Goal: Information Seeking & Learning: Learn about a topic

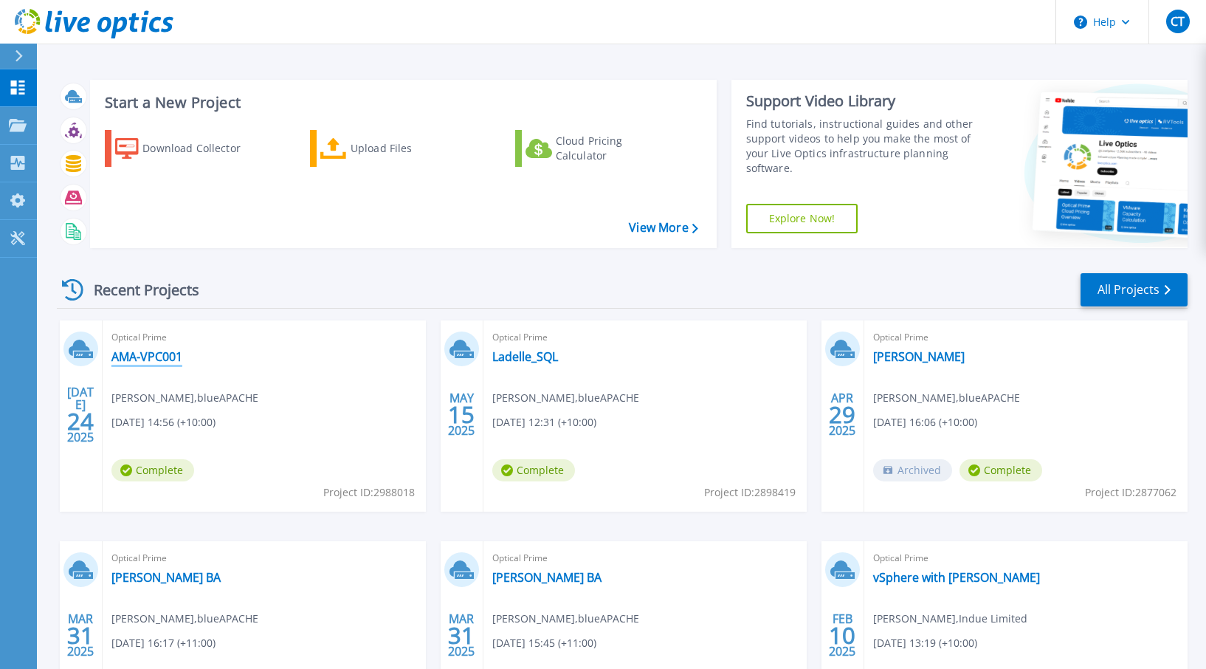
click at [138, 357] on link "AMA-VPC001" at bounding box center [146, 356] width 71 height 15
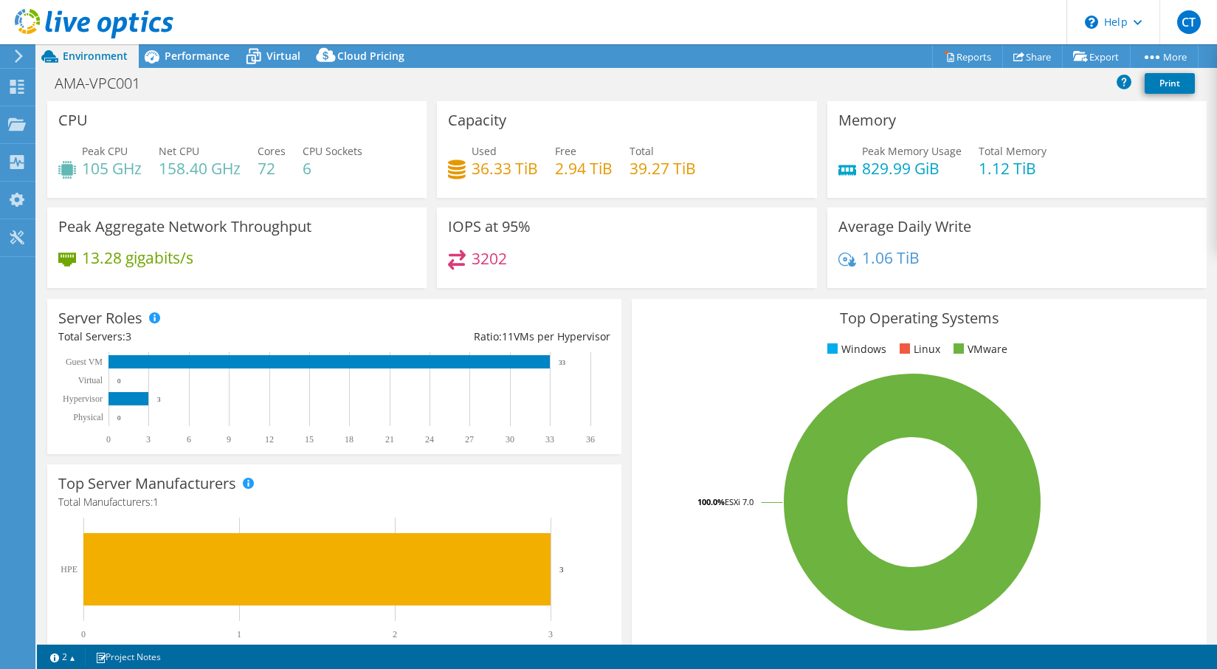
select select "[GEOGRAPHIC_DATA]"
select select "AUD"
click at [193, 51] on span "Performance" at bounding box center [197, 56] width 65 height 14
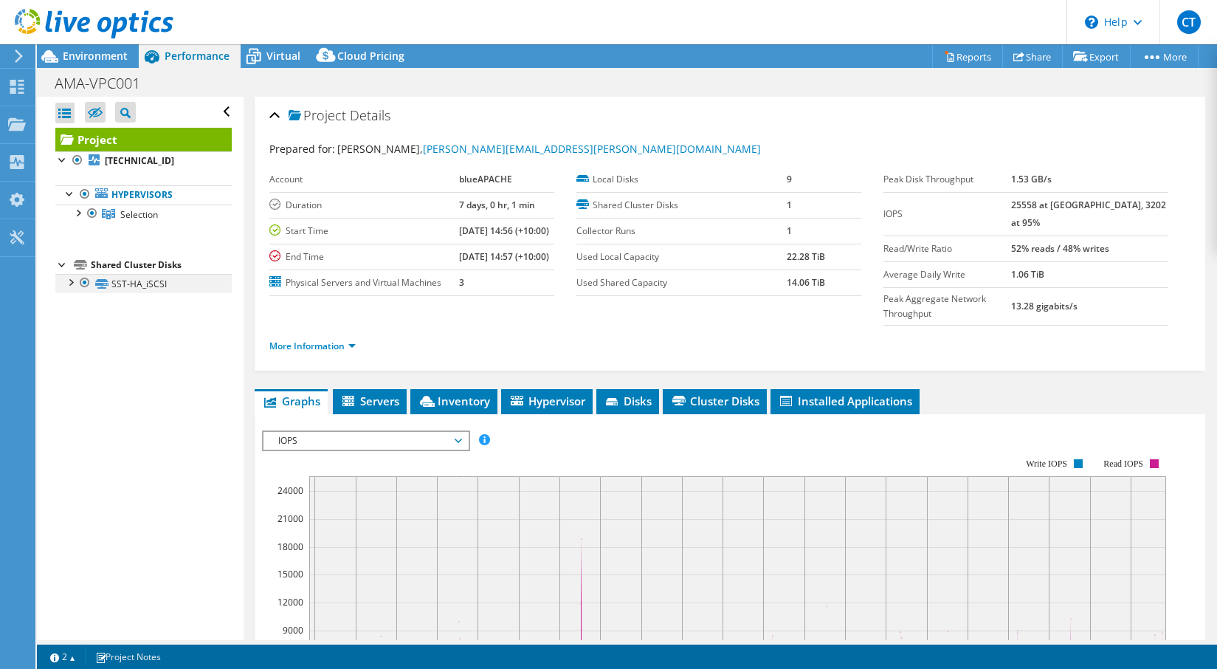
click at [72, 286] on div at bounding box center [70, 281] width 15 height 15
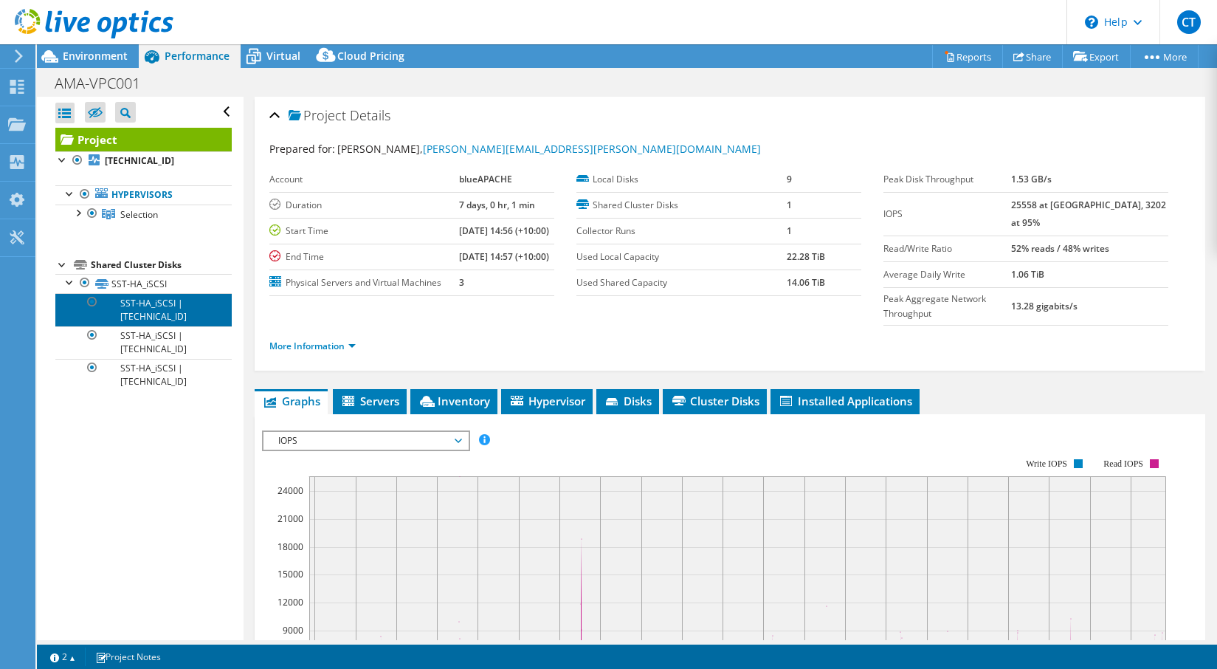
click at [156, 307] on link "SST-HA_iSCSI | [TECHNICAL_ID]" at bounding box center [143, 309] width 176 height 32
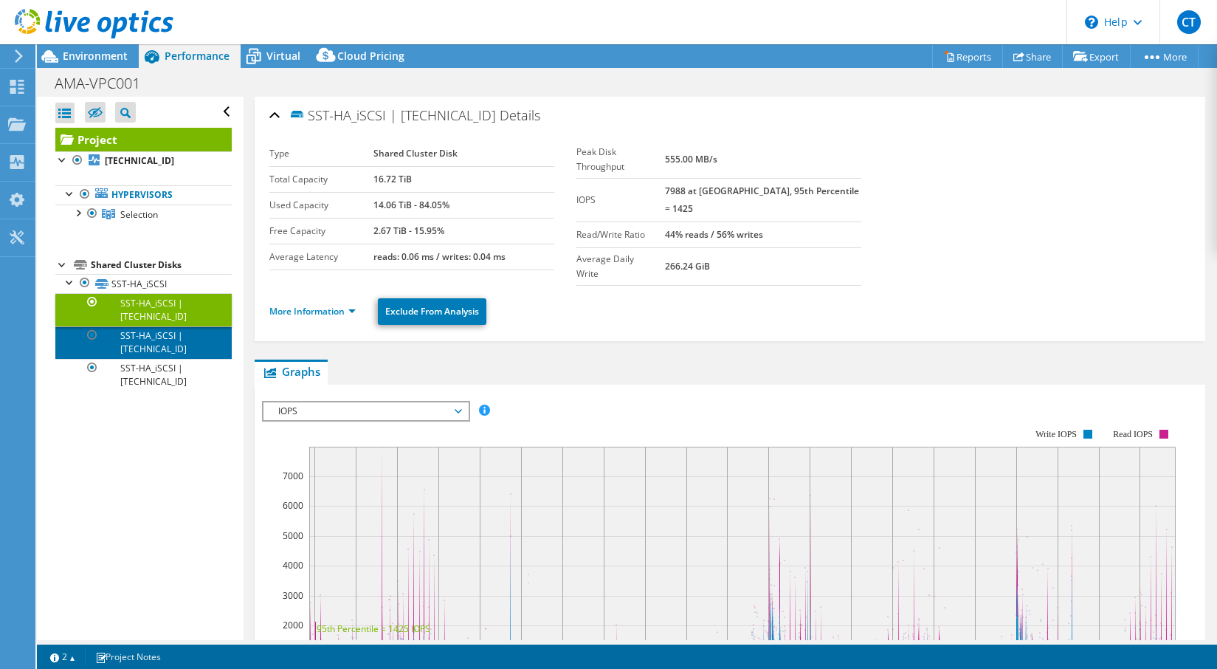
click at [139, 339] on link "SST-HA_iSCSI | [TECHNICAL_ID]" at bounding box center [143, 342] width 176 height 32
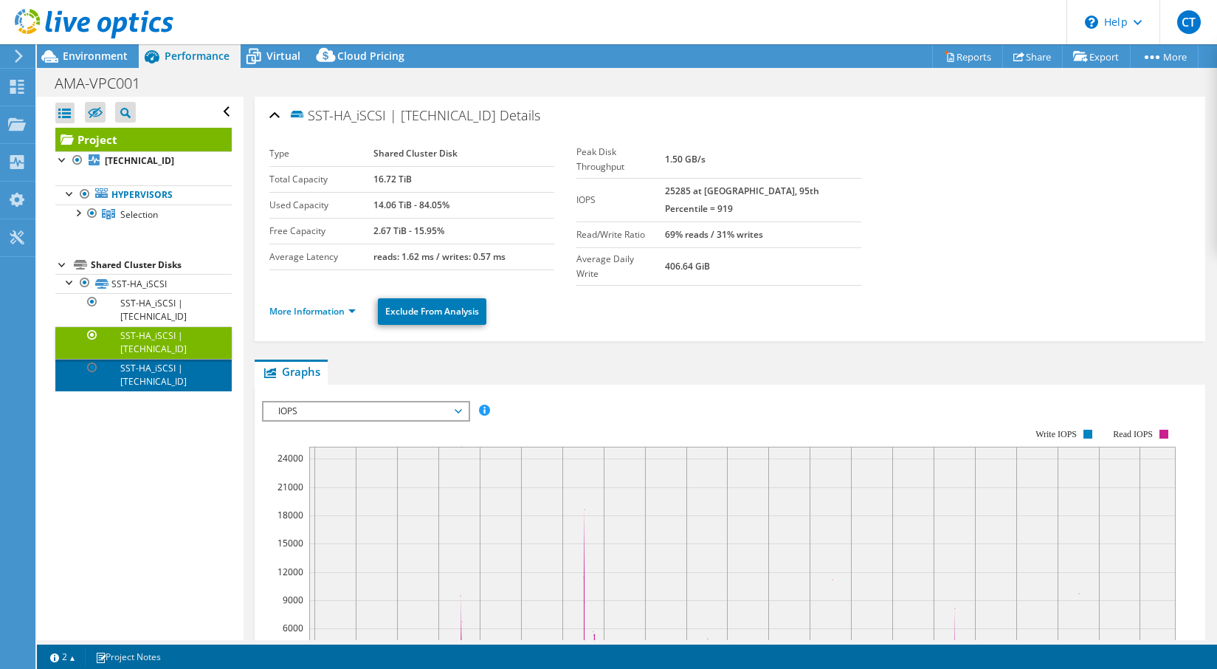
click at [160, 376] on link "SST-HA_iSCSI | [TECHNICAL_ID]" at bounding box center [143, 375] width 176 height 32
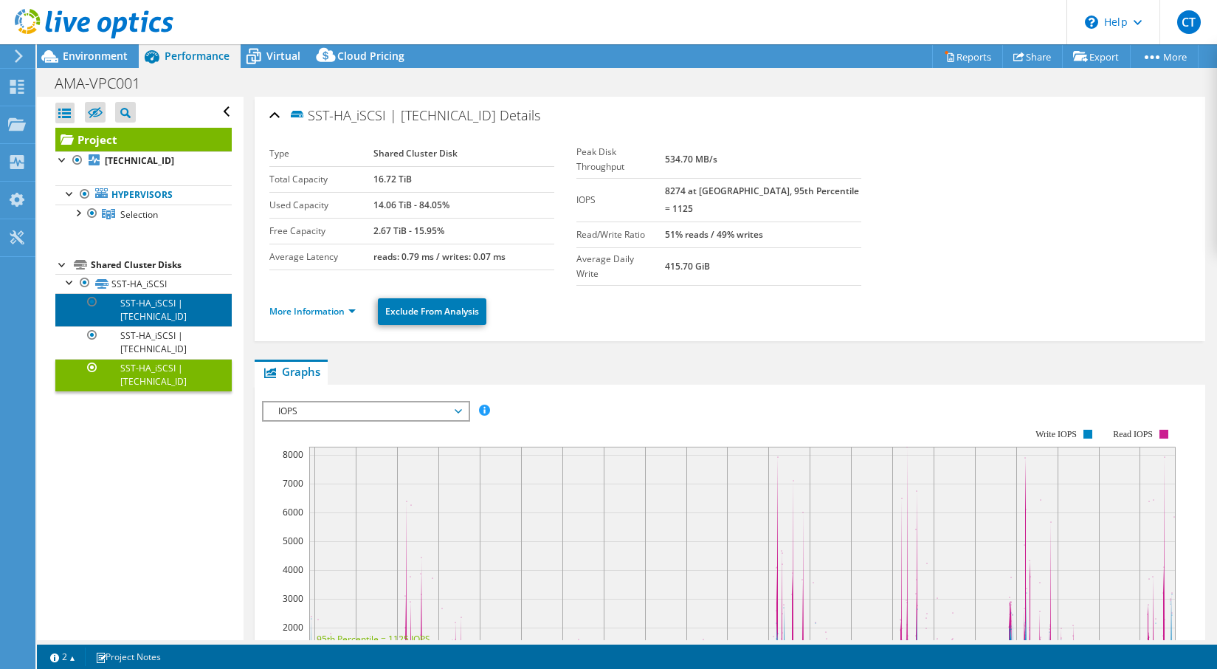
click at [156, 308] on link "SST-HA_iSCSI | [TECHNICAL_ID]" at bounding box center [143, 309] width 176 height 32
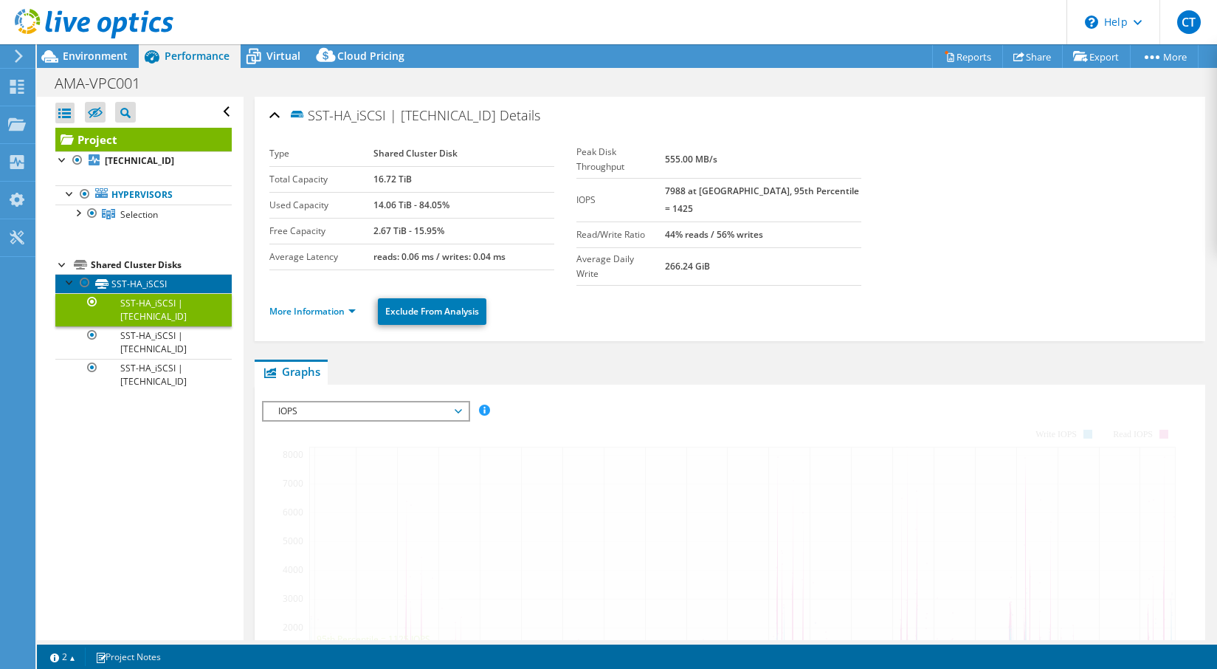
click at [152, 286] on link "SST-HA_iSCSI" at bounding box center [143, 283] width 176 height 19
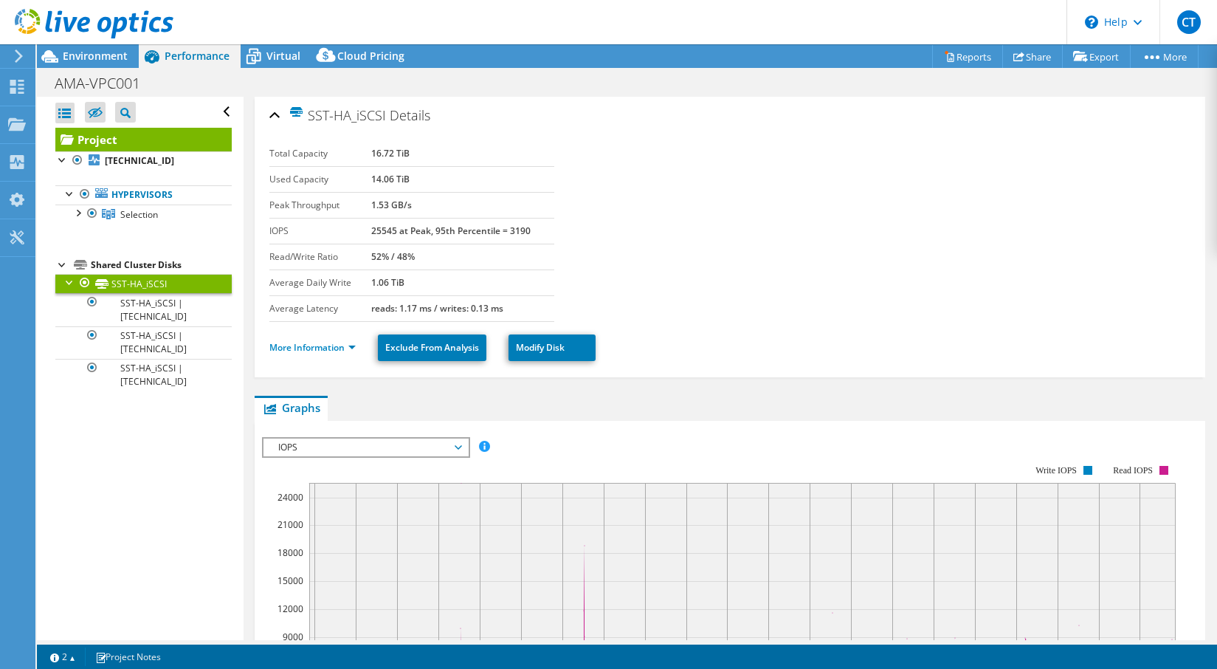
drag, startPoint x: 370, startPoint y: 178, endPoint x: 427, endPoint y: 179, distance: 56.8
click at [427, 179] on tr "Used Capacity 14.06 TiB" at bounding box center [411, 179] width 285 height 26
click at [135, 216] on span "Selection" at bounding box center [139, 214] width 38 height 13
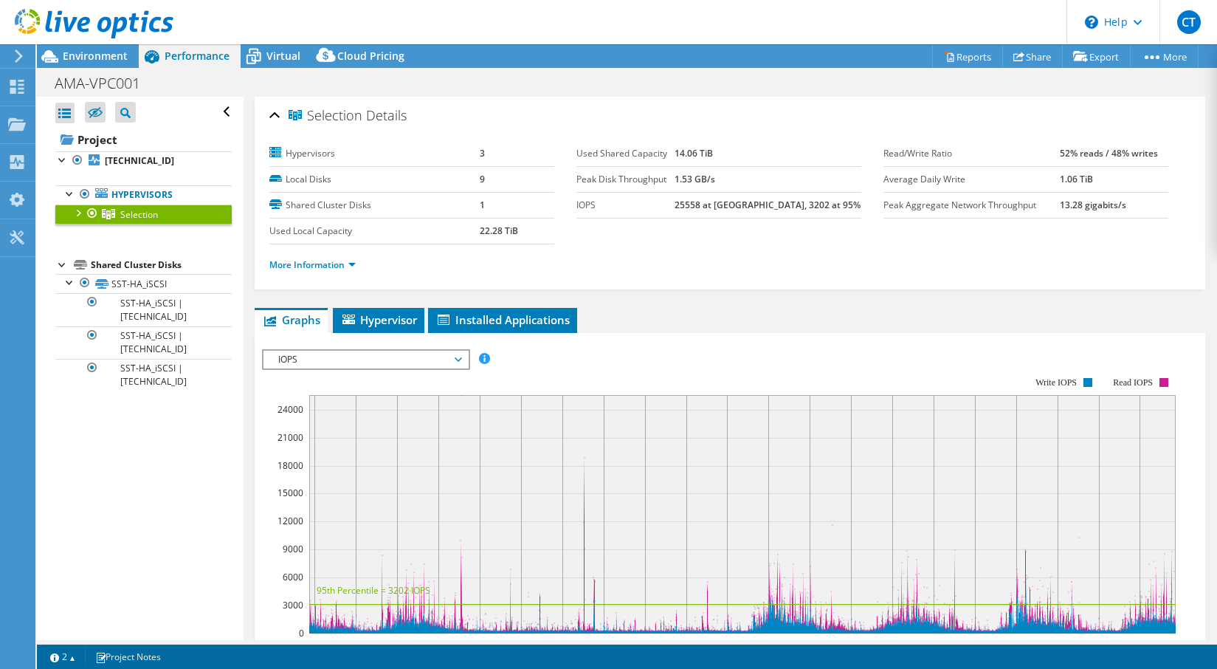
click at [76, 213] on div at bounding box center [77, 211] width 15 height 15
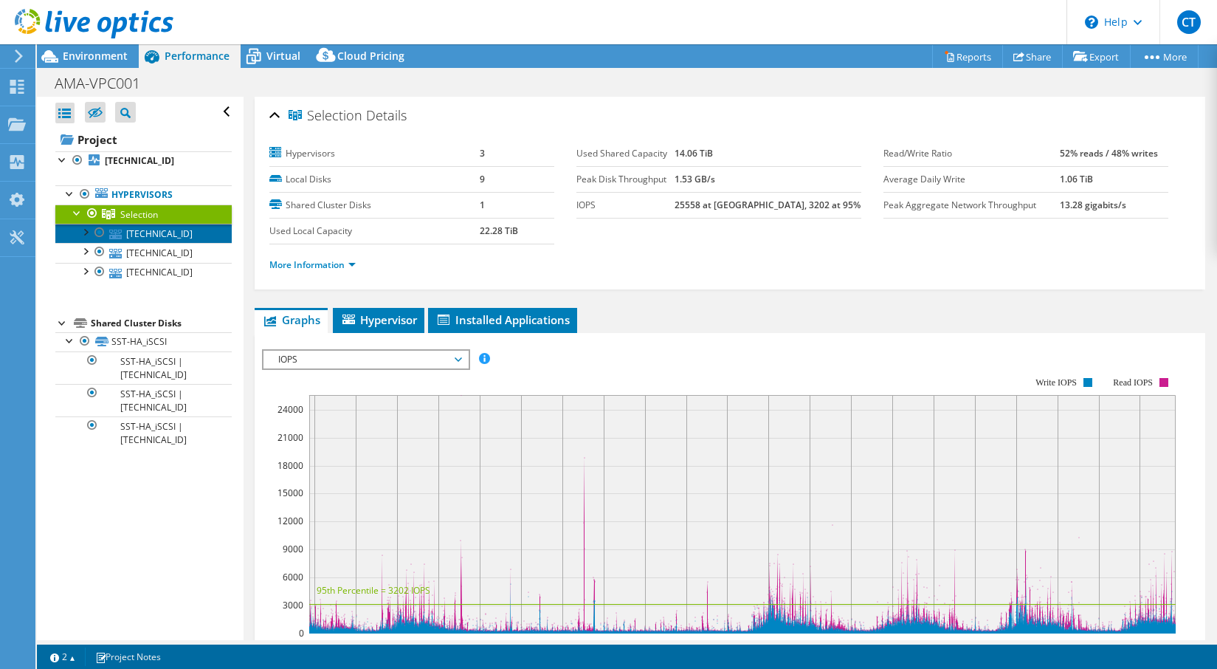
click at [155, 235] on link "[TECHNICAL_ID]" at bounding box center [143, 233] width 176 height 19
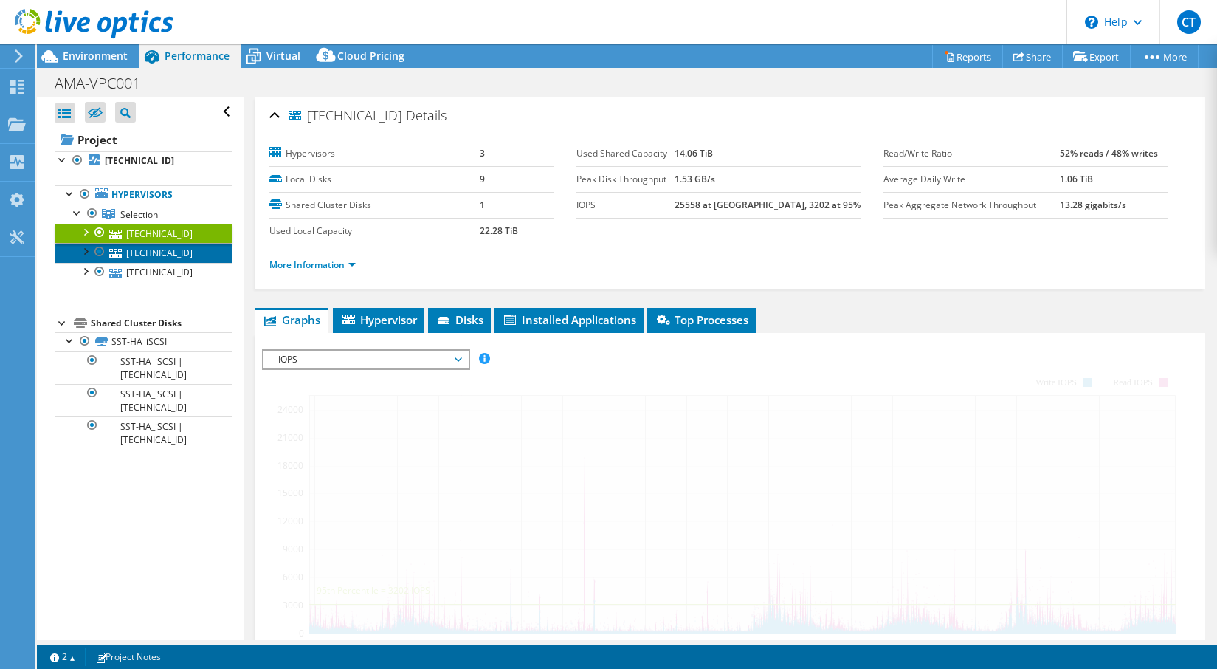
click at [156, 253] on link "[TECHNICAL_ID]" at bounding box center [143, 252] width 176 height 19
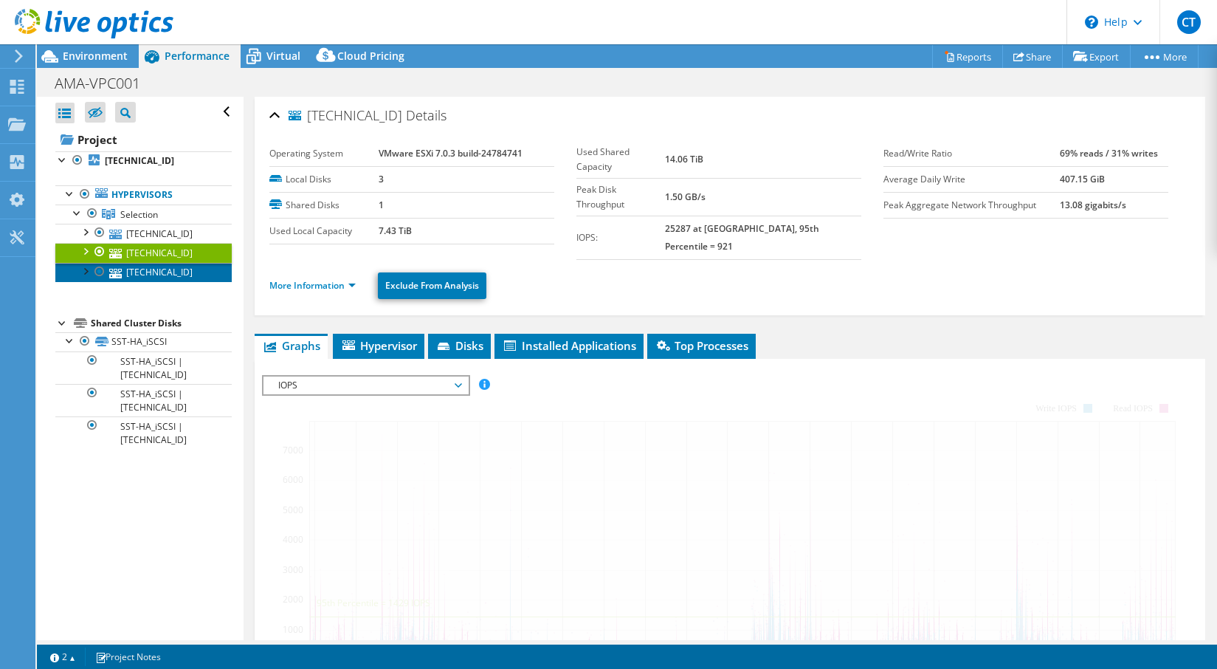
click at [162, 275] on link "[TECHNICAL_ID]" at bounding box center [143, 272] width 176 height 19
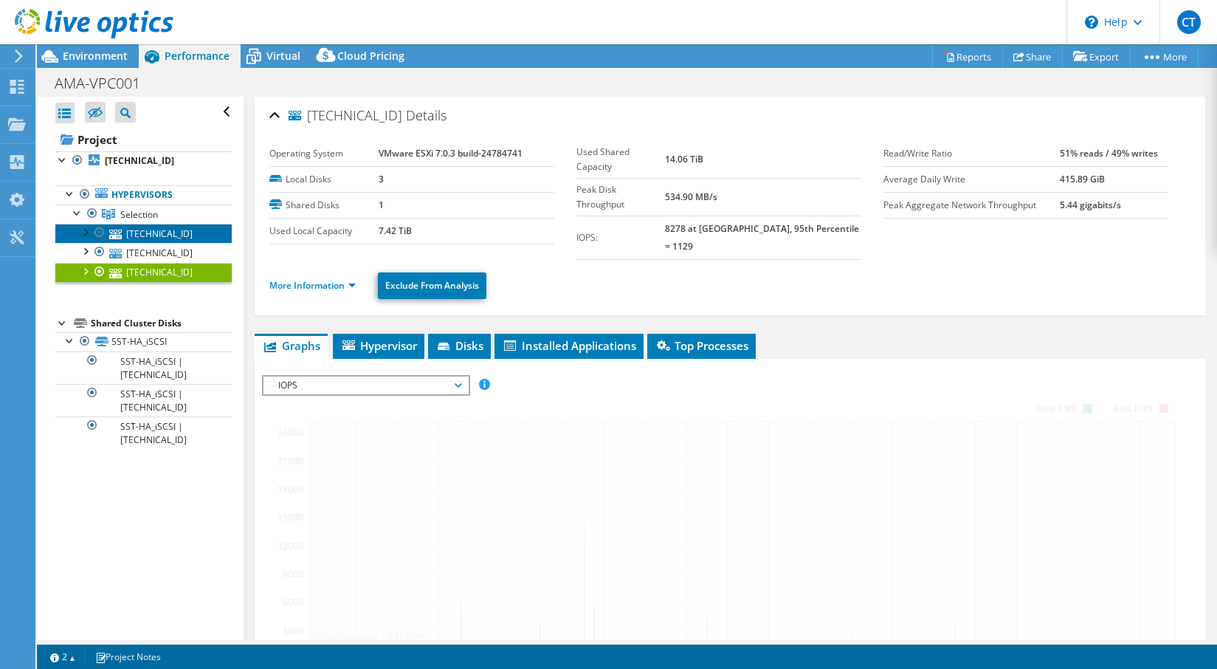
click at [162, 235] on link "[TECHNICAL_ID]" at bounding box center [143, 233] width 176 height 19
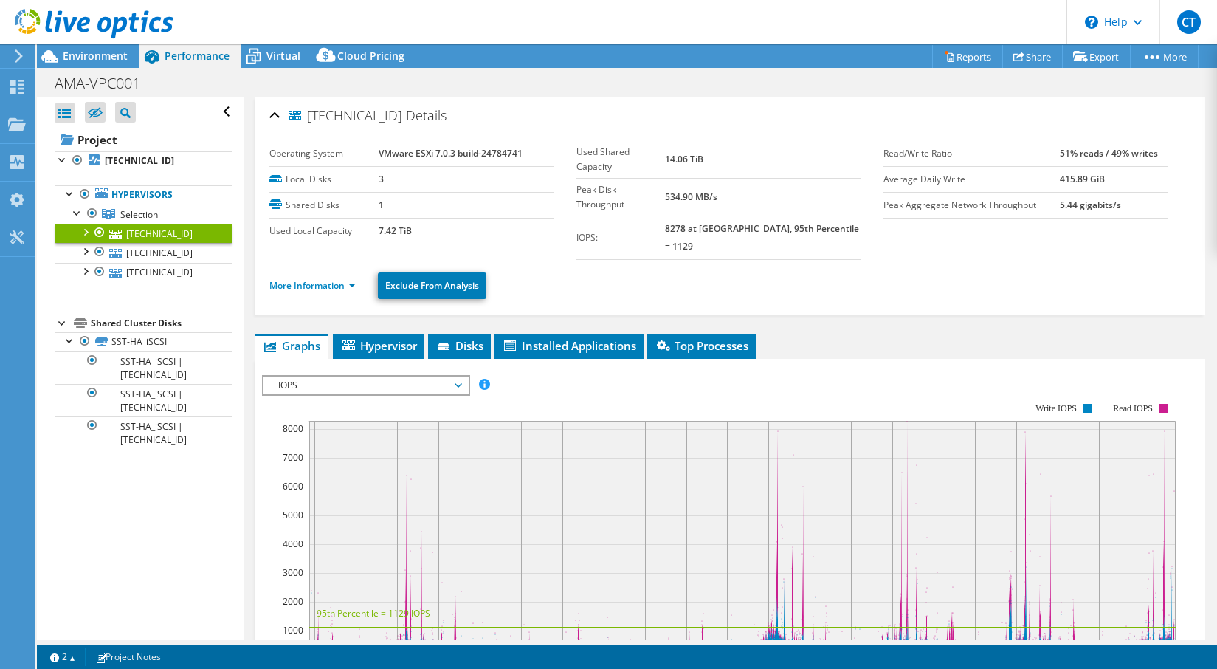
click at [84, 231] on div at bounding box center [84, 231] width 15 height 15
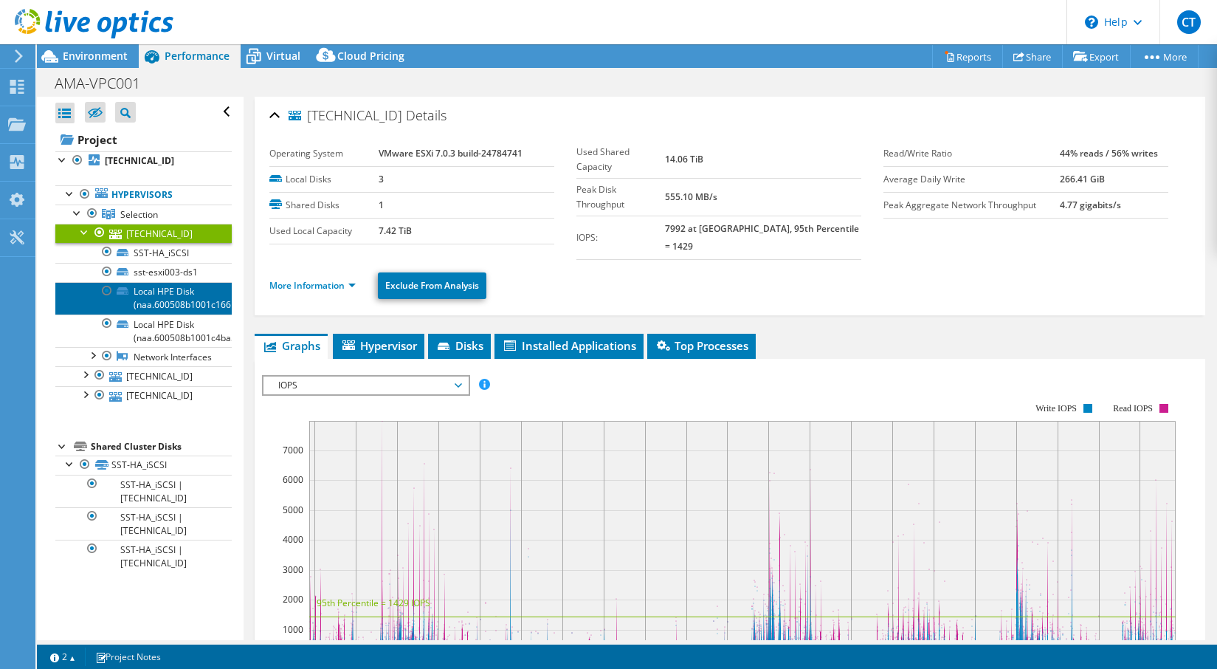
click at [187, 297] on link "Local HPE Disk (naa.600508b1001c1661821de8" at bounding box center [143, 298] width 176 height 32
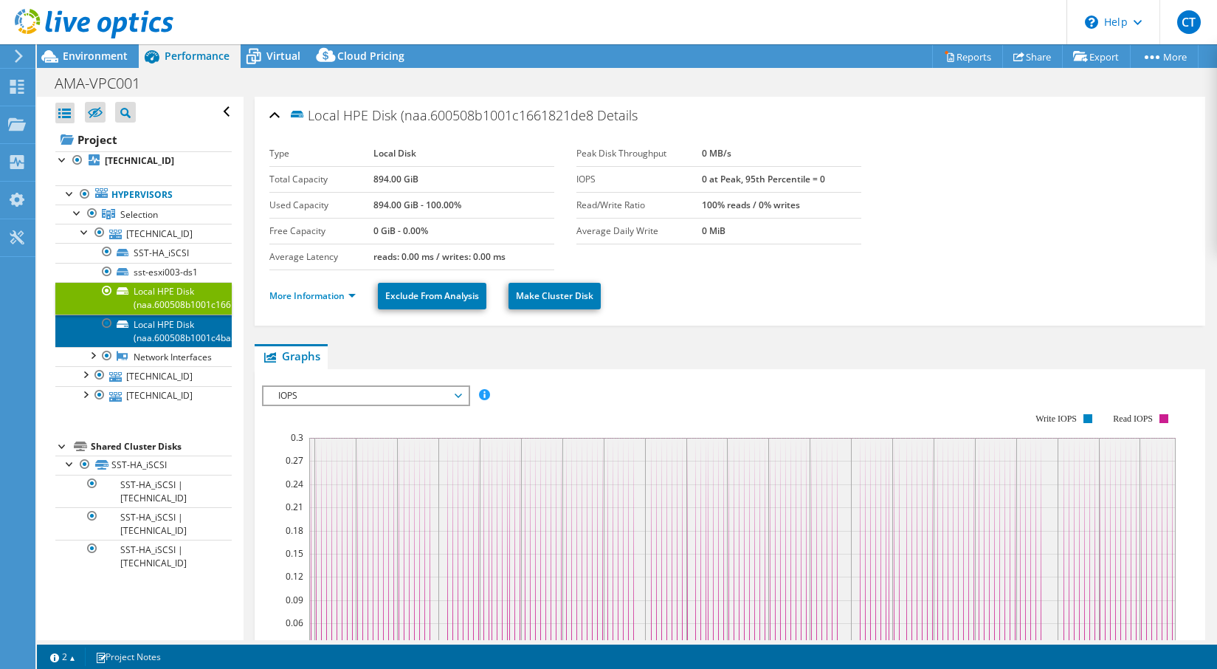
click at [171, 334] on link "Local HPE Disk (naa.600508b1001c4ba5d4c1dc" at bounding box center [143, 330] width 176 height 32
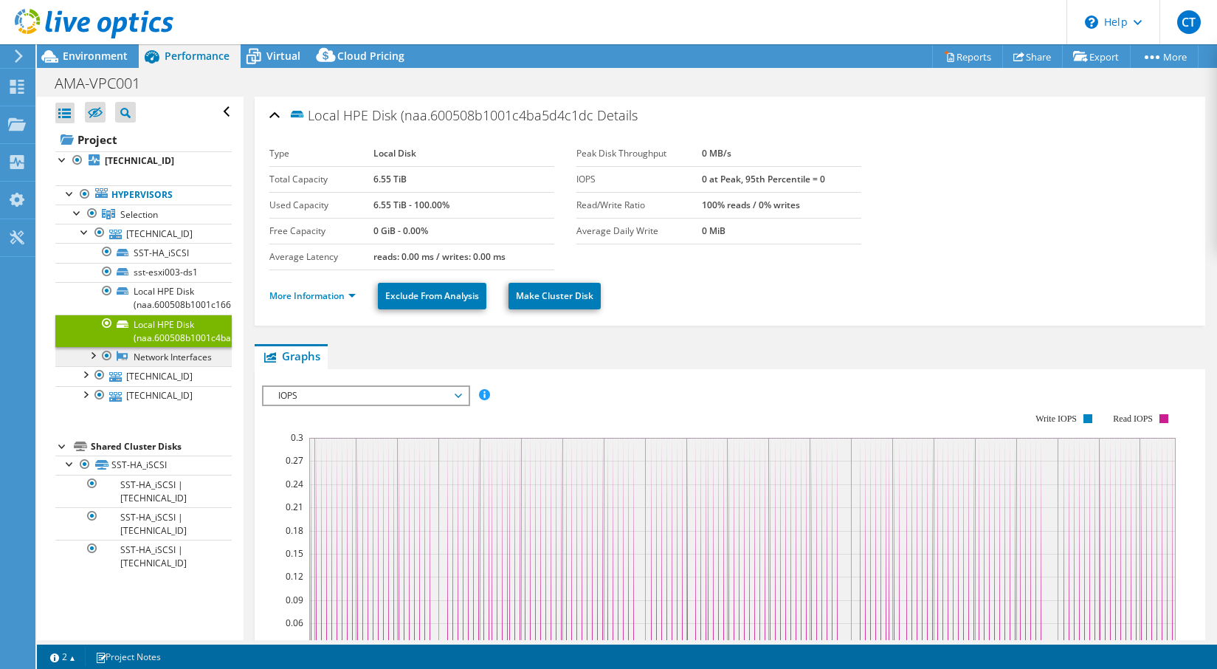
click at [145, 365] on link "Network Interfaces" at bounding box center [143, 356] width 176 height 19
click at [132, 475] on link "SST-HA_iSCSI" at bounding box center [143, 464] width 176 height 19
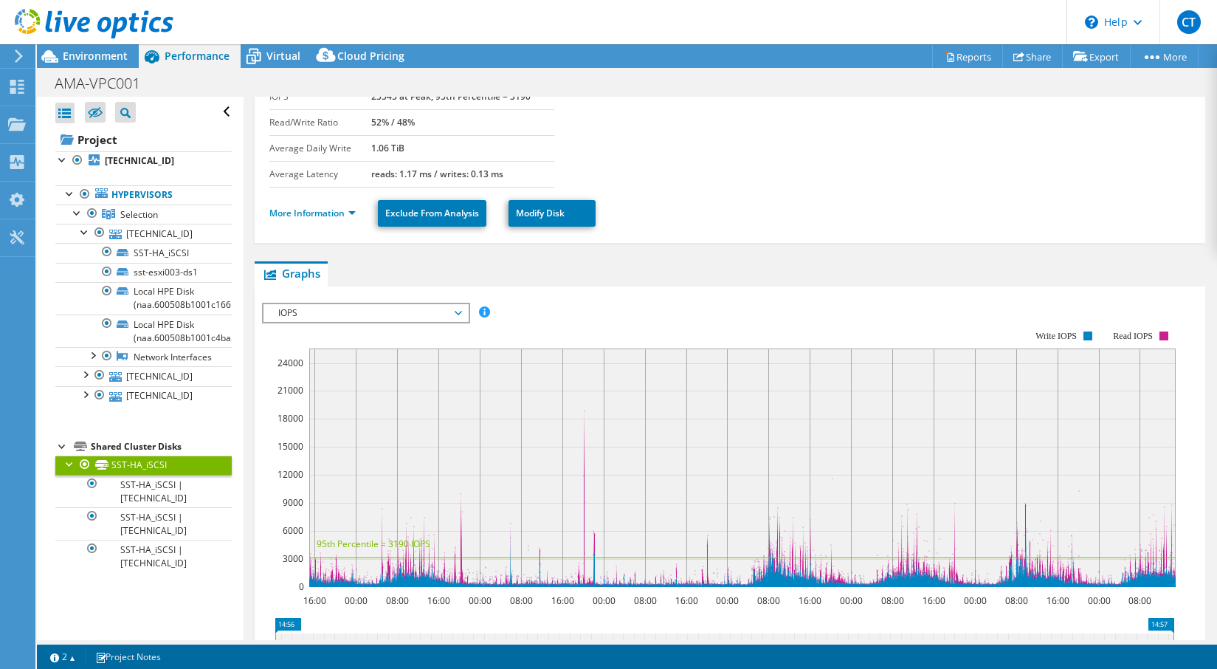
scroll to position [138, 0]
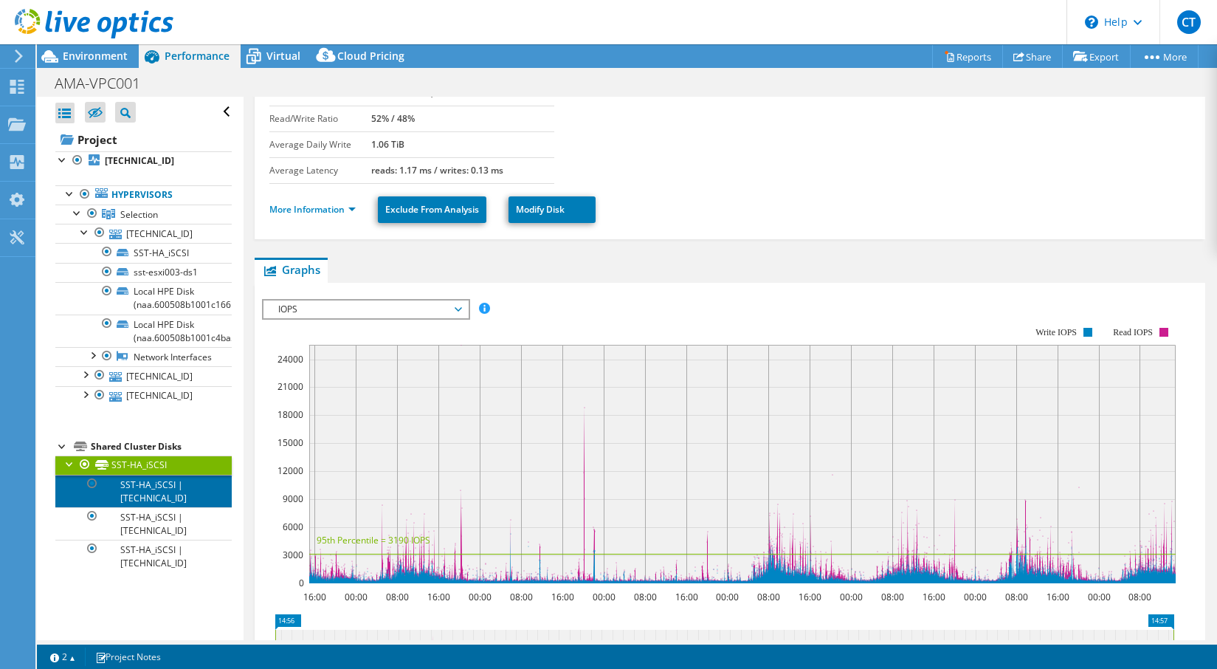
click at [157, 507] on link "SST-HA_iSCSI | [TECHNICAL_ID]" at bounding box center [143, 491] width 176 height 32
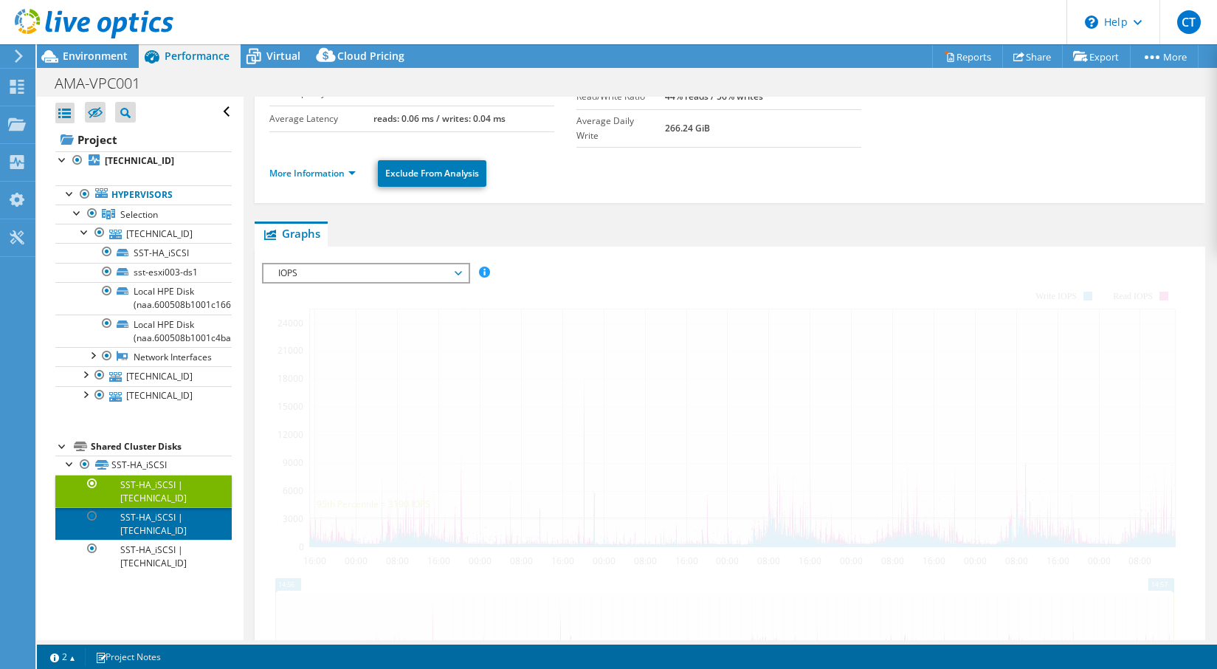
click at [153, 532] on link "SST-HA_iSCSI | [TECHNICAL_ID]" at bounding box center [143, 523] width 176 height 32
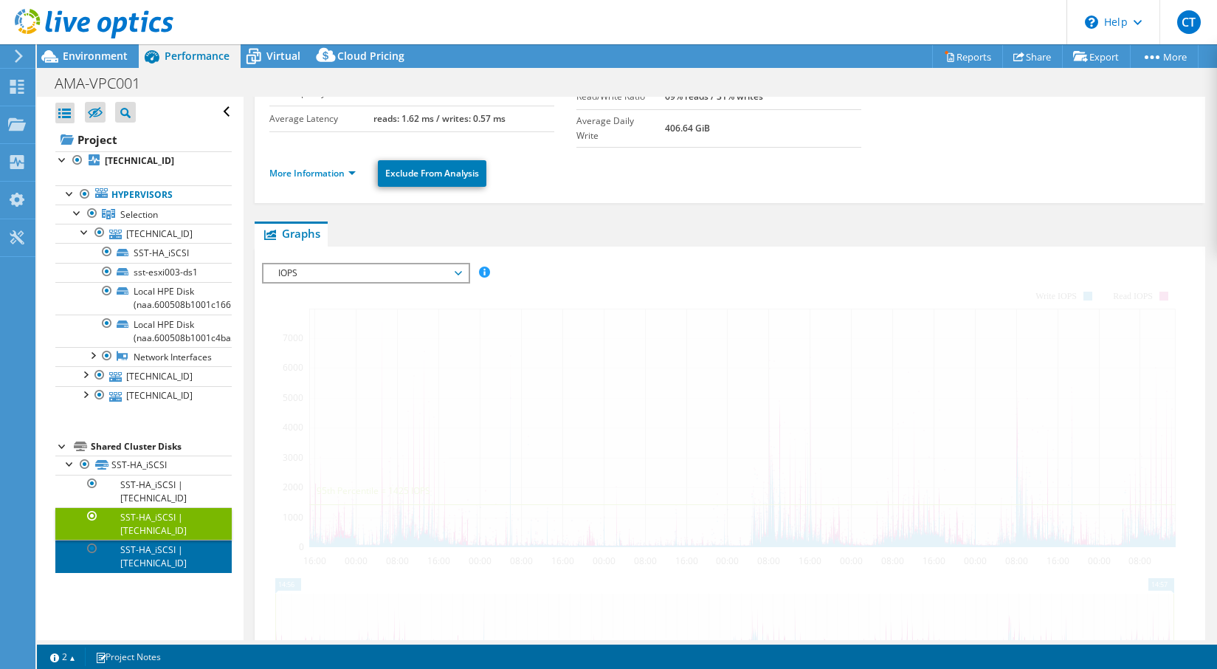
drag, startPoint x: 152, startPoint y: 568, endPoint x: 160, endPoint y: 535, distance: 33.5
click at [153, 568] on link "SST-HA_iSCSI | [TECHNICAL_ID]" at bounding box center [143, 555] width 176 height 32
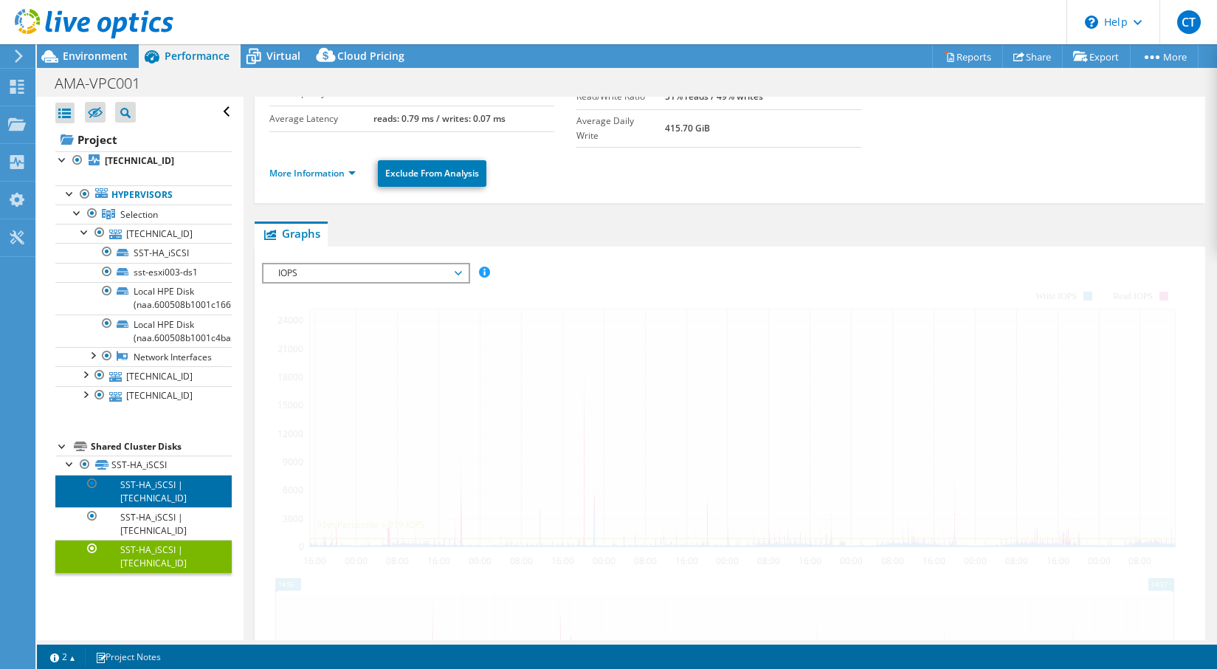
drag, startPoint x: 167, startPoint y: 506, endPoint x: 347, endPoint y: 317, distance: 261.0
click at [168, 506] on link "SST-HA_iSCSI | [TECHNICAL_ID]" at bounding box center [143, 491] width 176 height 32
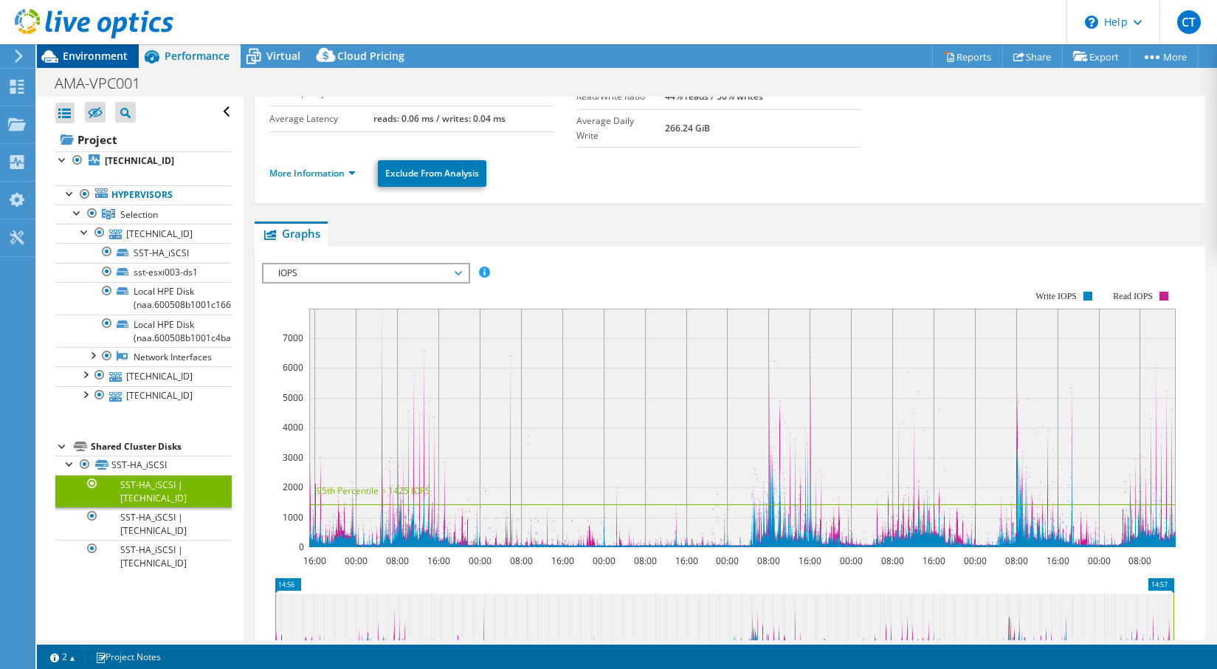
click at [114, 63] on div "Environment" at bounding box center [88, 56] width 102 height 24
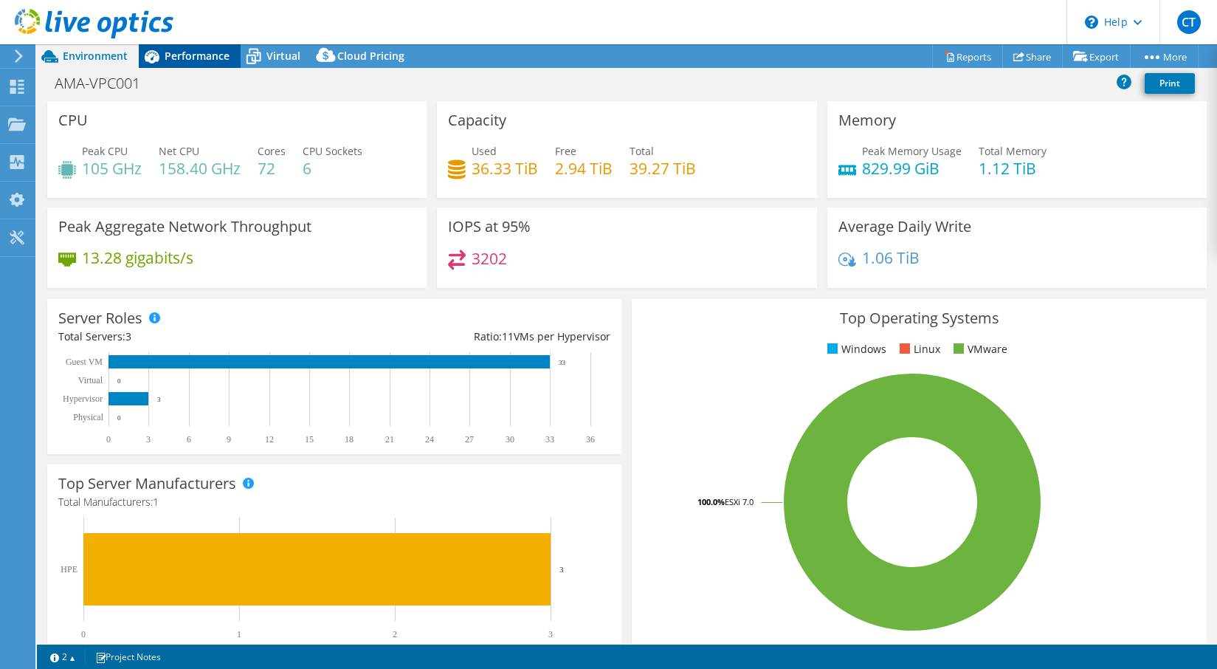
click at [206, 54] on span "Performance" at bounding box center [197, 56] width 65 height 14
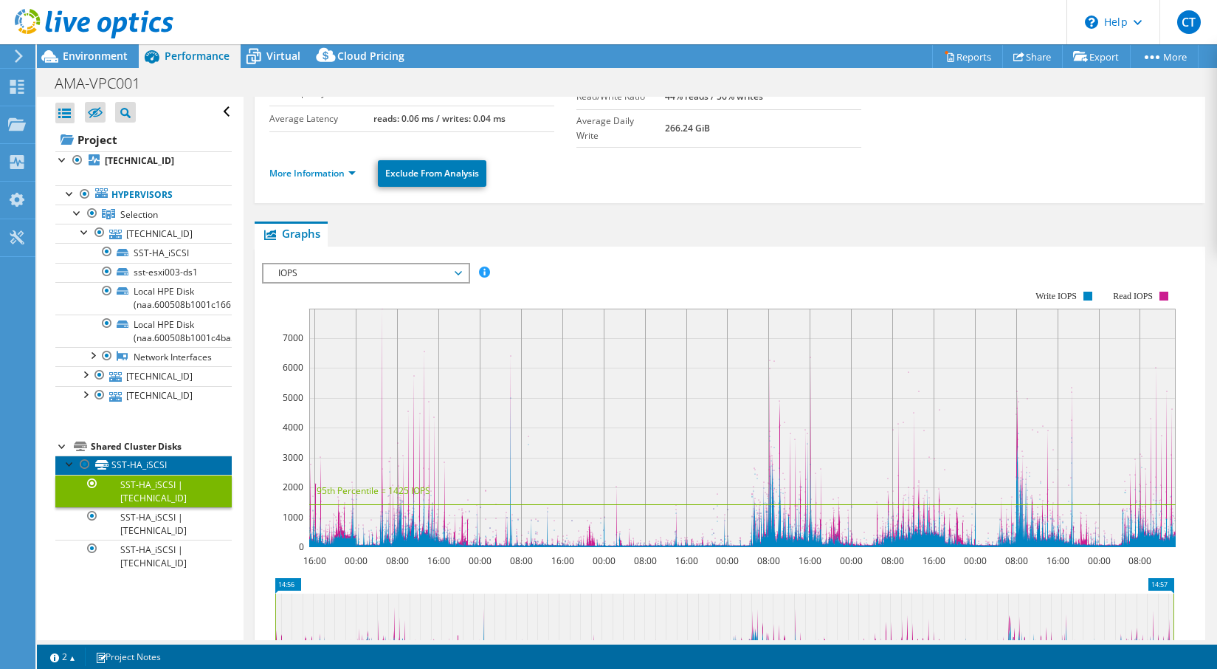
click at [137, 475] on link "SST-HA_iSCSI" at bounding box center [143, 464] width 176 height 19
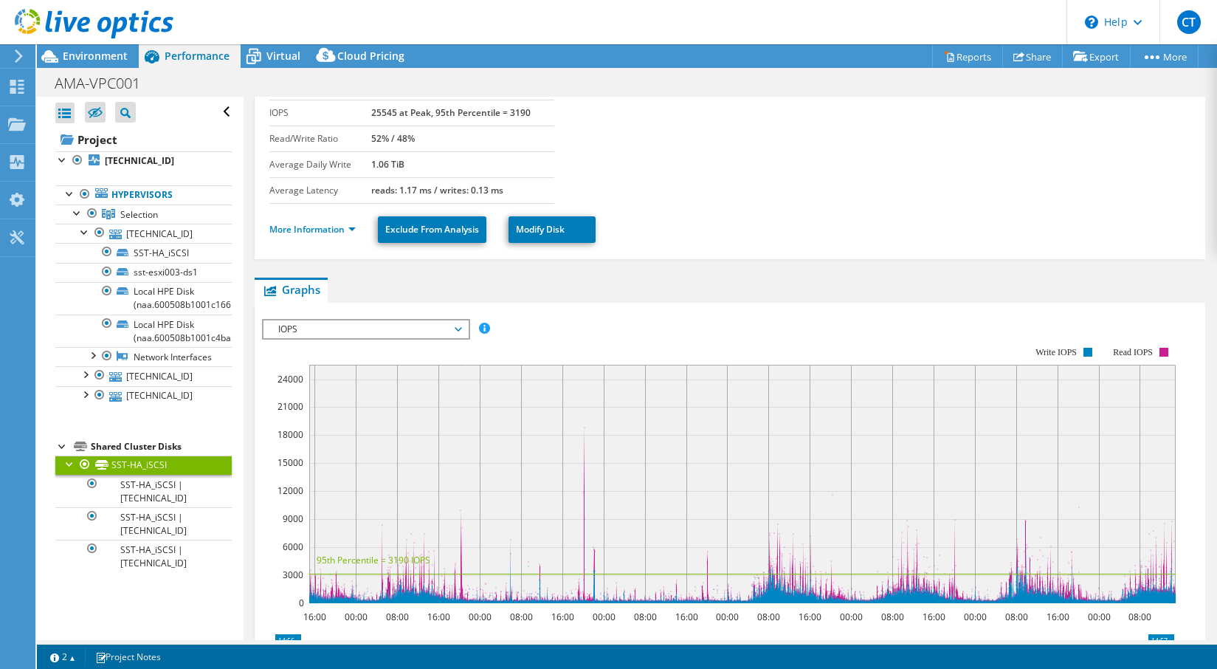
scroll to position [0, 0]
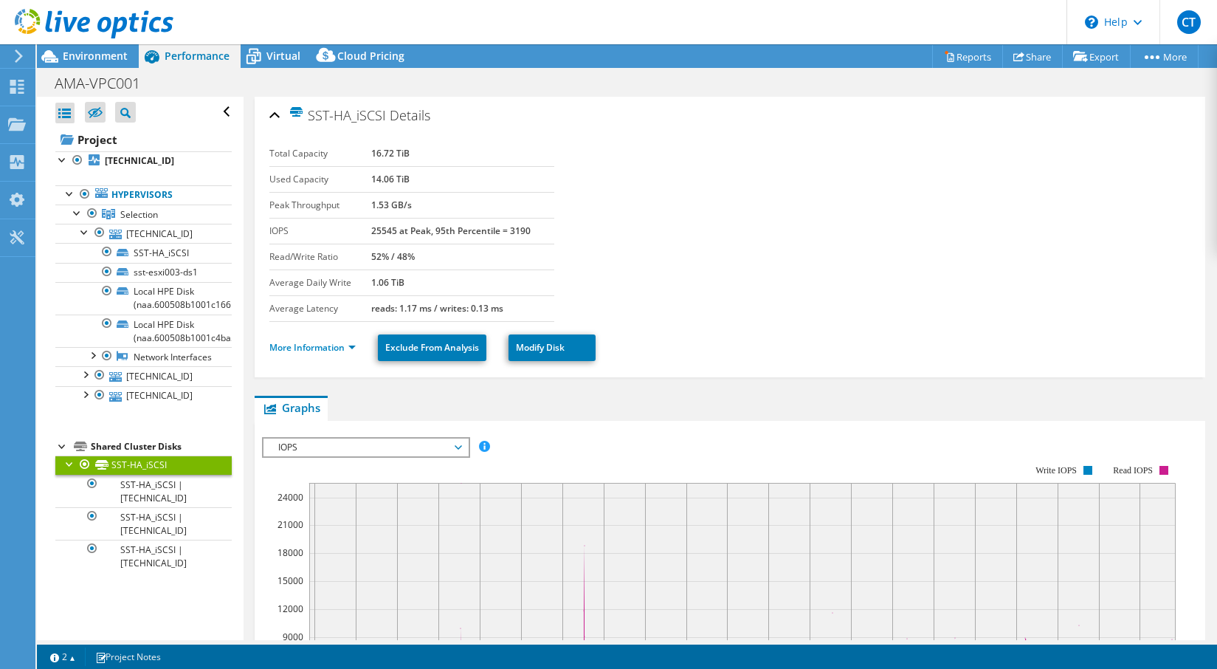
drag, startPoint x: 365, startPoint y: 150, endPoint x: 424, endPoint y: 147, distance: 58.4
click at [424, 147] on tr "Total Capacity 16.72 TiB" at bounding box center [411, 154] width 285 height 26
drag, startPoint x: 374, startPoint y: 181, endPoint x: 425, endPoint y: 179, distance: 50.9
click at [428, 176] on tr "Used Capacity 14.06 TiB" at bounding box center [411, 179] width 285 height 26
click at [149, 505] on link "SST-HA_iSCSI | [TECHNICAL_ID]" at bounding box center [143, 491] width 176 height 32
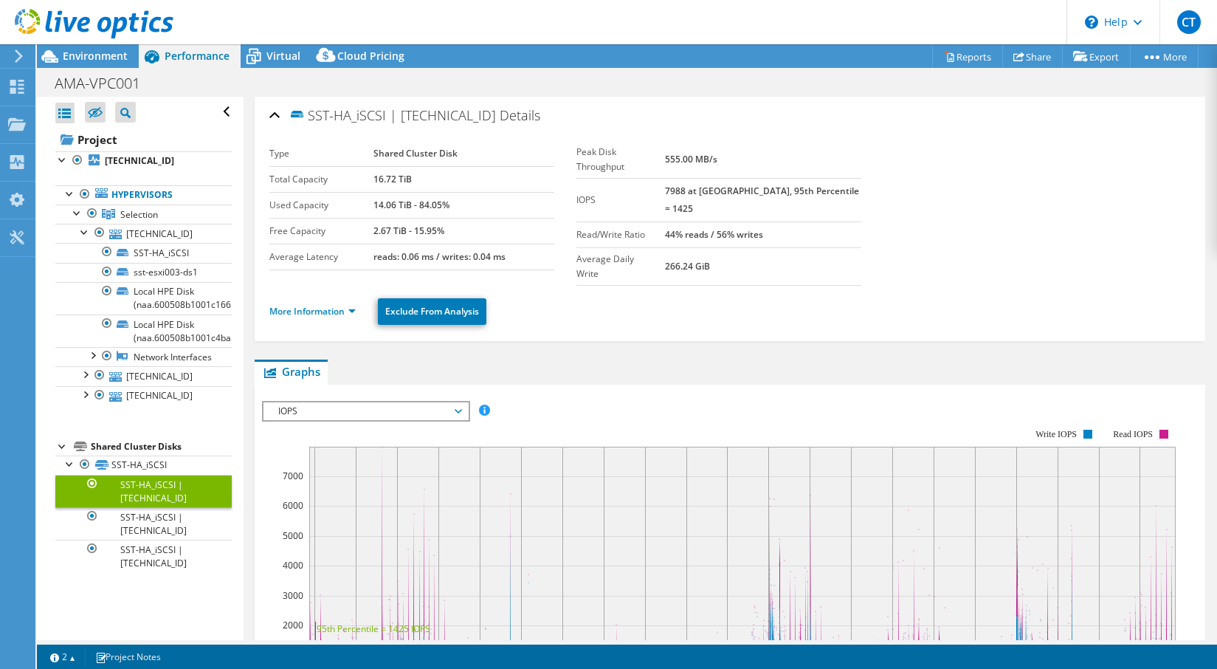
select select "[GEOGRAPHIC_DATA]"
select select "AUD"
click at [417, 180] on td "16.72 TiB" at bounding box center [463, 179] width 181 height 26
click at [141, 539] on link "SST-HA_iSCSI | [TECHNICAL_ID]" at bounding box center [143, 523] width 176 height 32
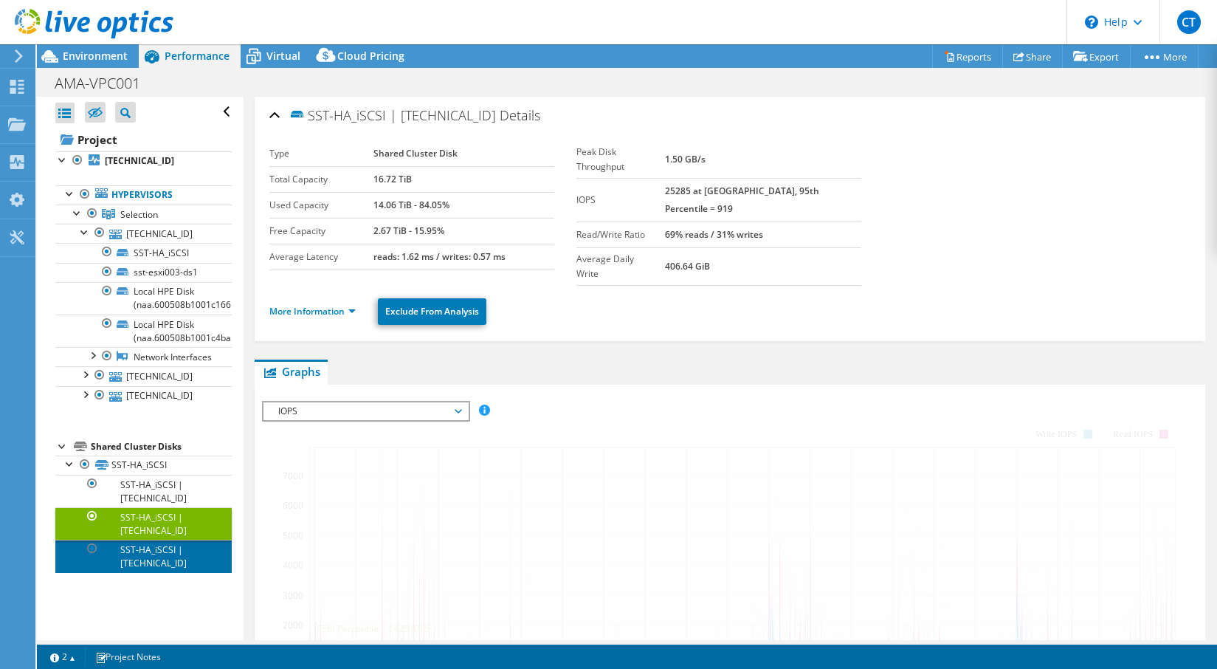
click at [140, 572] on link "SST-HA_iSCSI | [TECHNICAL_ID]" at bounding box center [143, 555] width 176 height 32
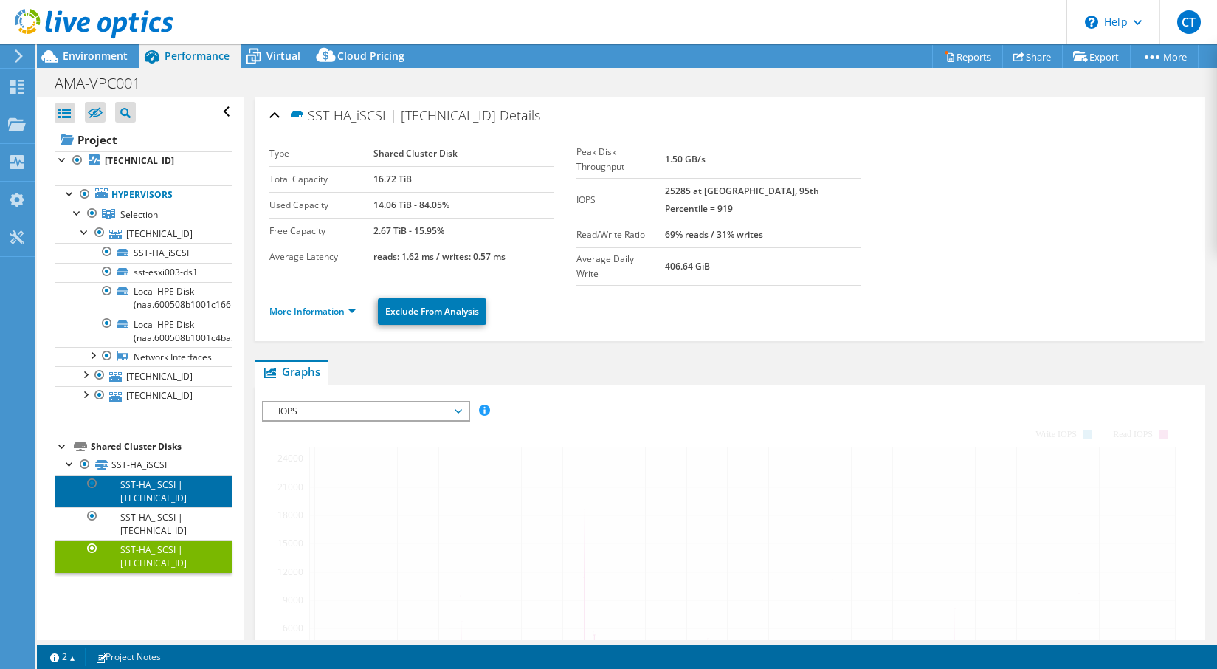
click at [145, 501] on link "SST-HA_iSCSI | [TECHNICAL_ID]" at bounding box center [143, 491] width 176 height 32
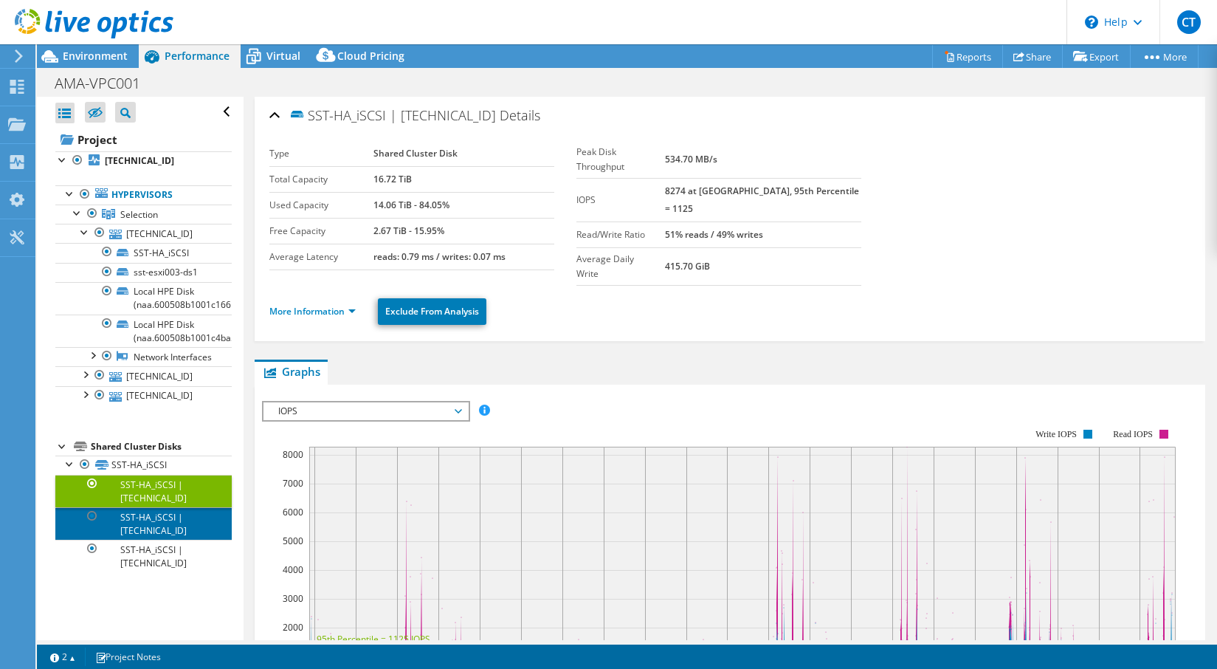
click at [148, 531] on link "SST-HA_iSCSI | [TECHNICAL_ID]" at bounding box center [143, 523] width 176 height 32
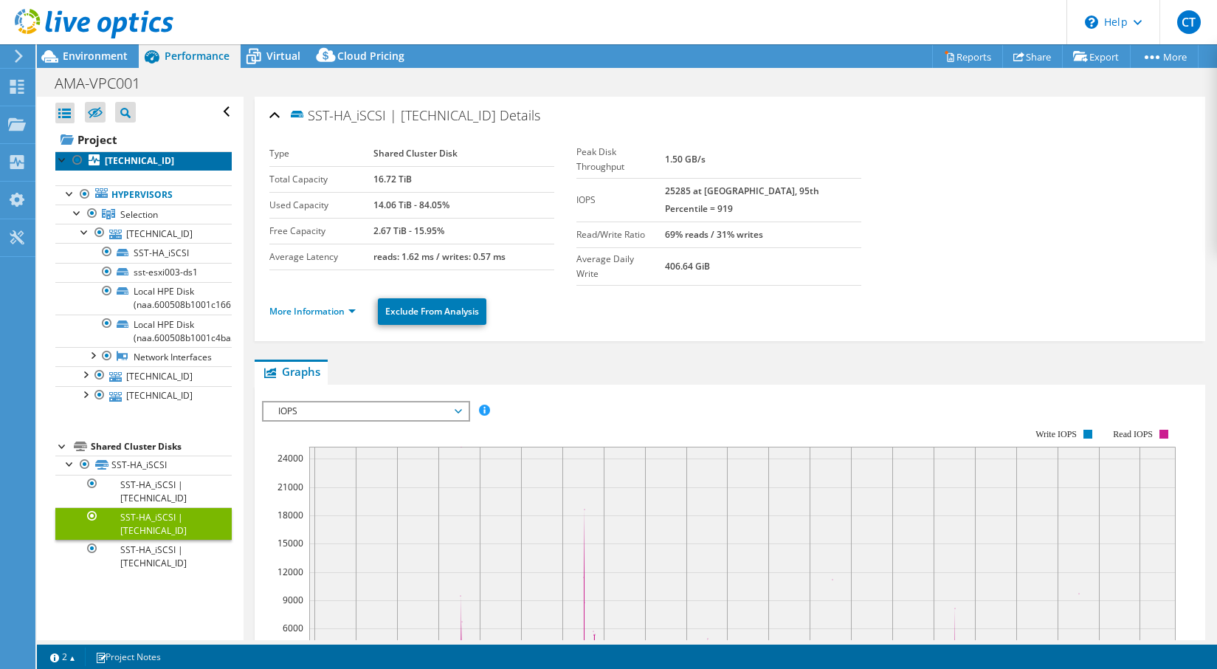
click at [146, 159] on b "[TECHNICAL_ID]" at bounding box center [139, 160] width 69 height 13
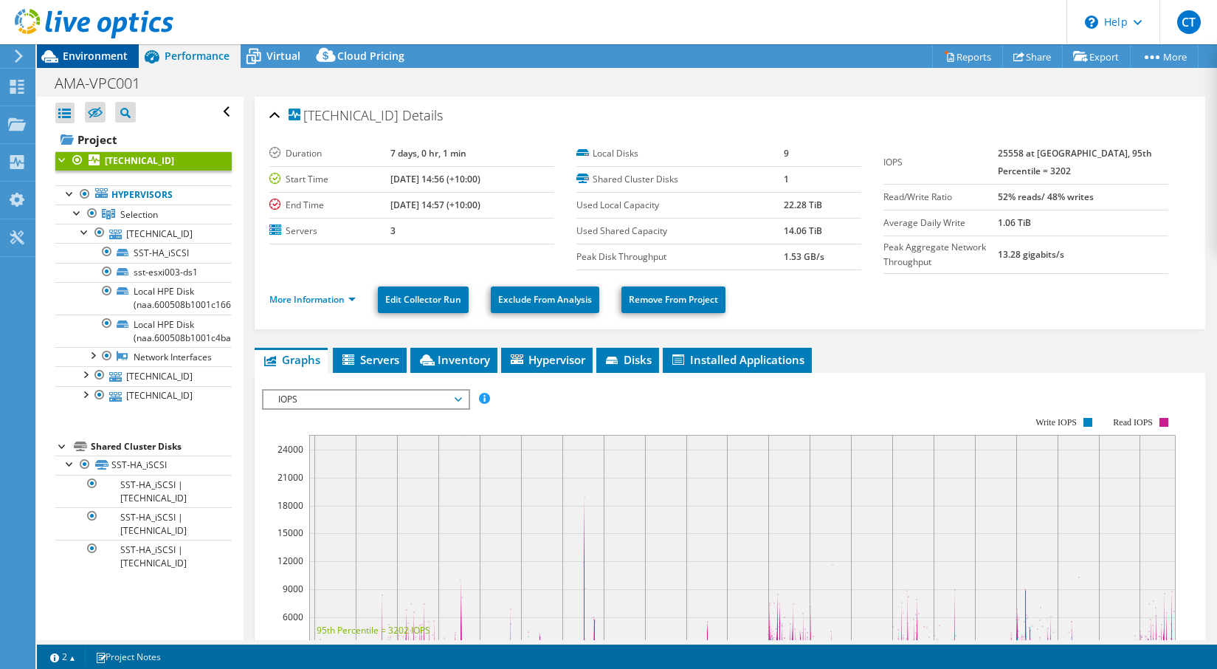
click at [96, 54] on span "Environment" at bounding box center [95, 56] width 65 height 14
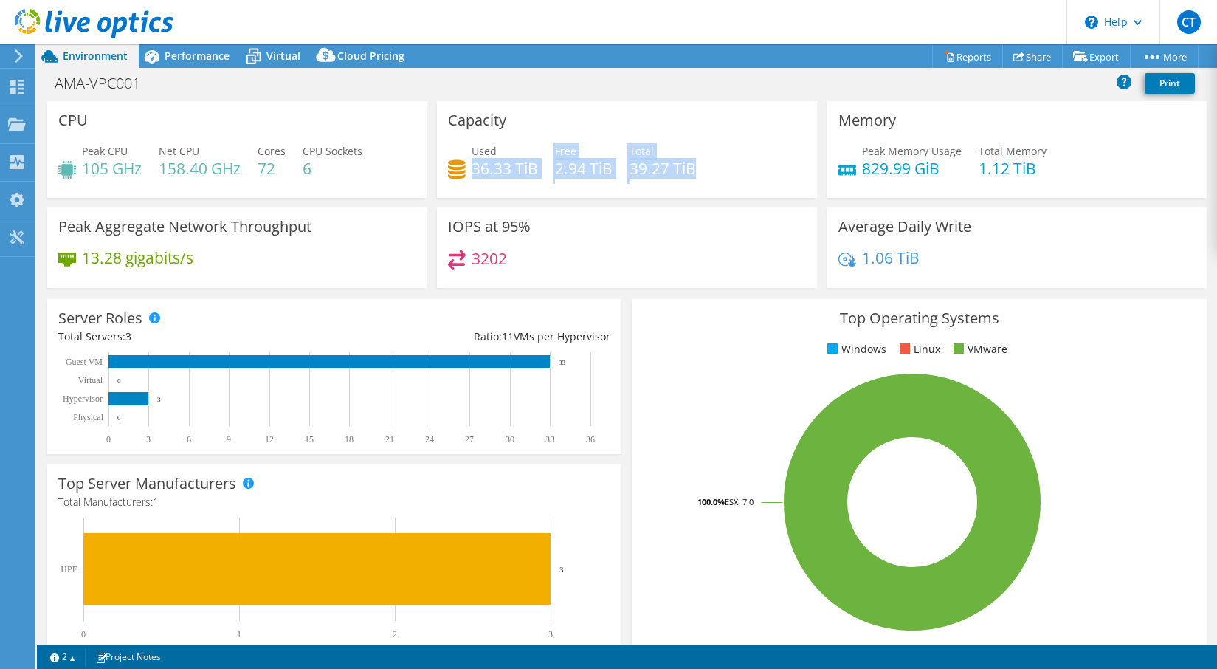
drag, startPoint x: 472, startPoint y: 168, endPoint x: 711, endPoint y: 167, distance: 239.1
click at [704, 165] on div "Used 36.33 TiB Free 2.94 TiB Total 39.27 TiB" at bounding box center [626, 167] width 357 height 48
click at [711, 167] on div "Used 36.33 TiB Free 2.94 TiB Total 39.27 TiB" at bounding box center [626, 167] width 357 height 48
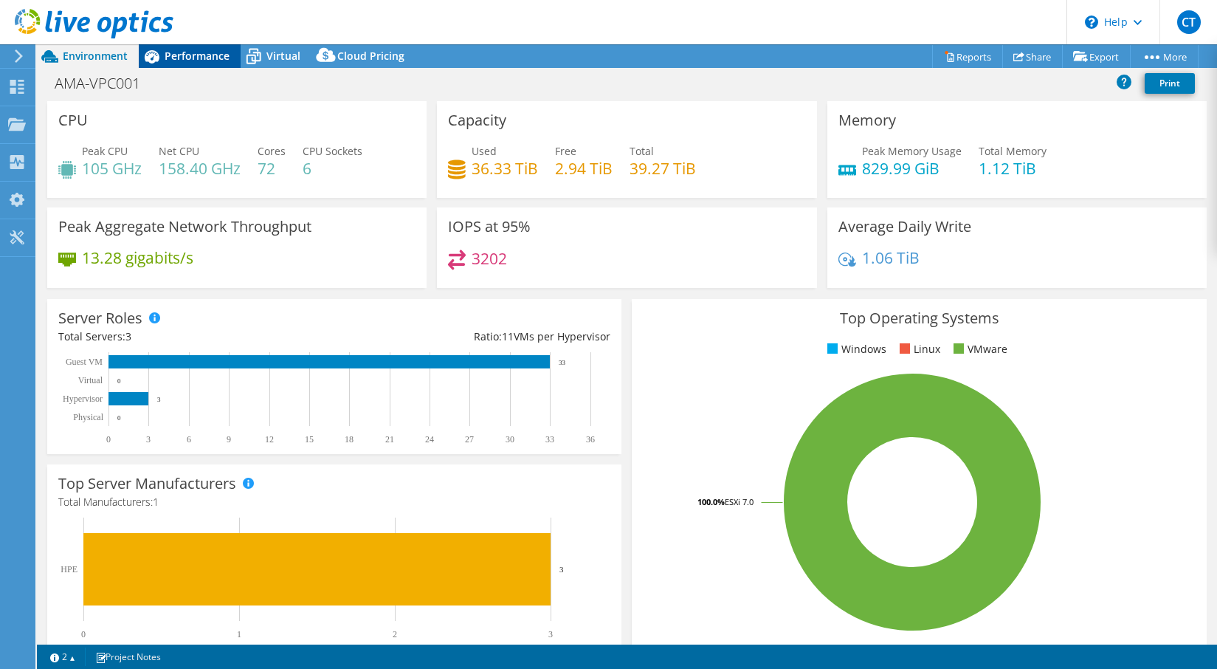
click at [200, 58] on span "Performance" at bounding box center [197, 56] width 65 height 14
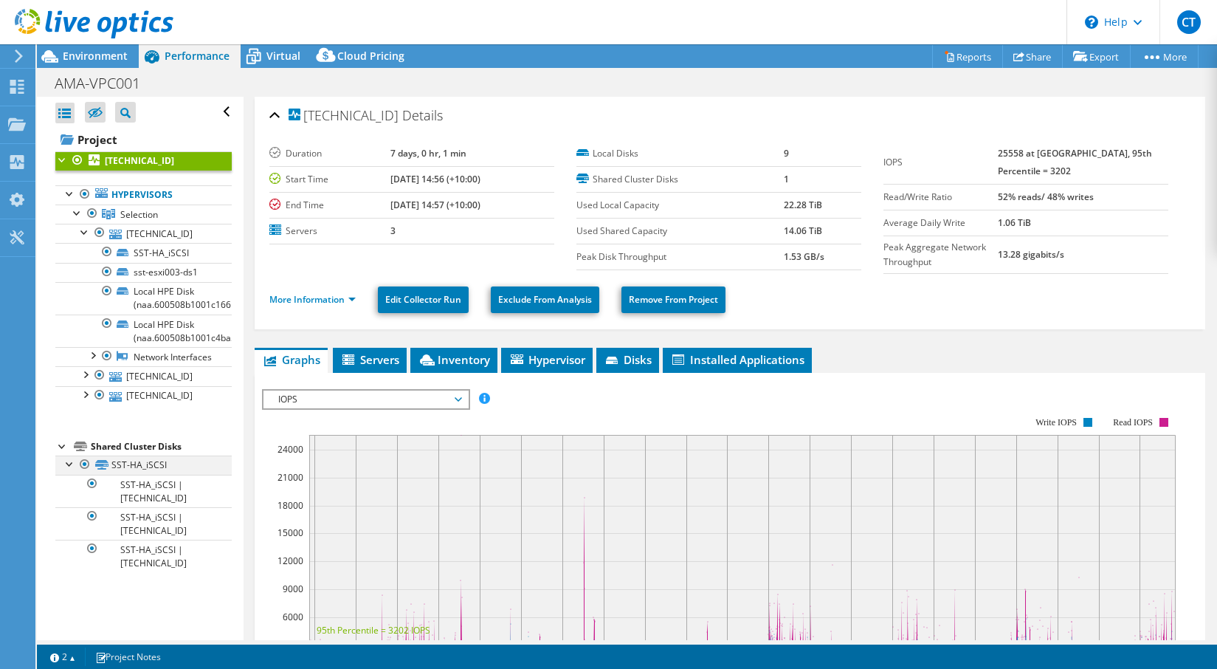
click at [74, 470] on div at bounding box center [70, 462] width 15 height 15
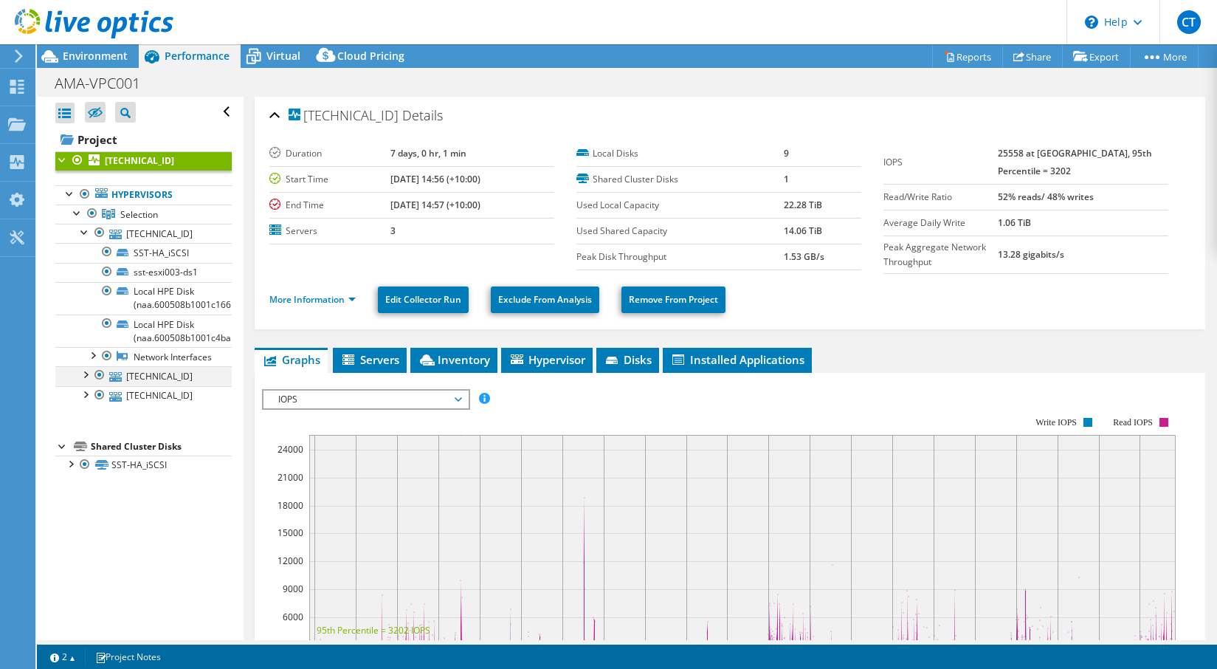
click at [86, 381] on div at bounding box center [84, 373] width 15 height 15
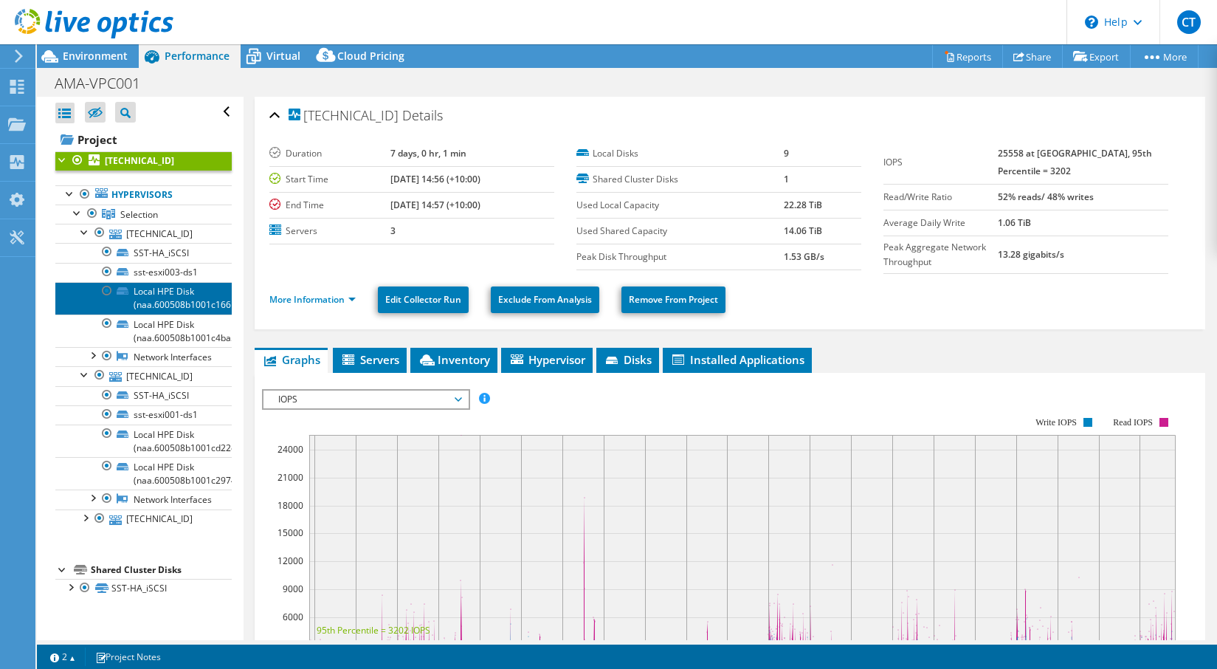
click at [168, 298] on link "Local HPE Disk (naa.600508b1001c1661821de8" at bounding box center [143, 298] width 176 height 32
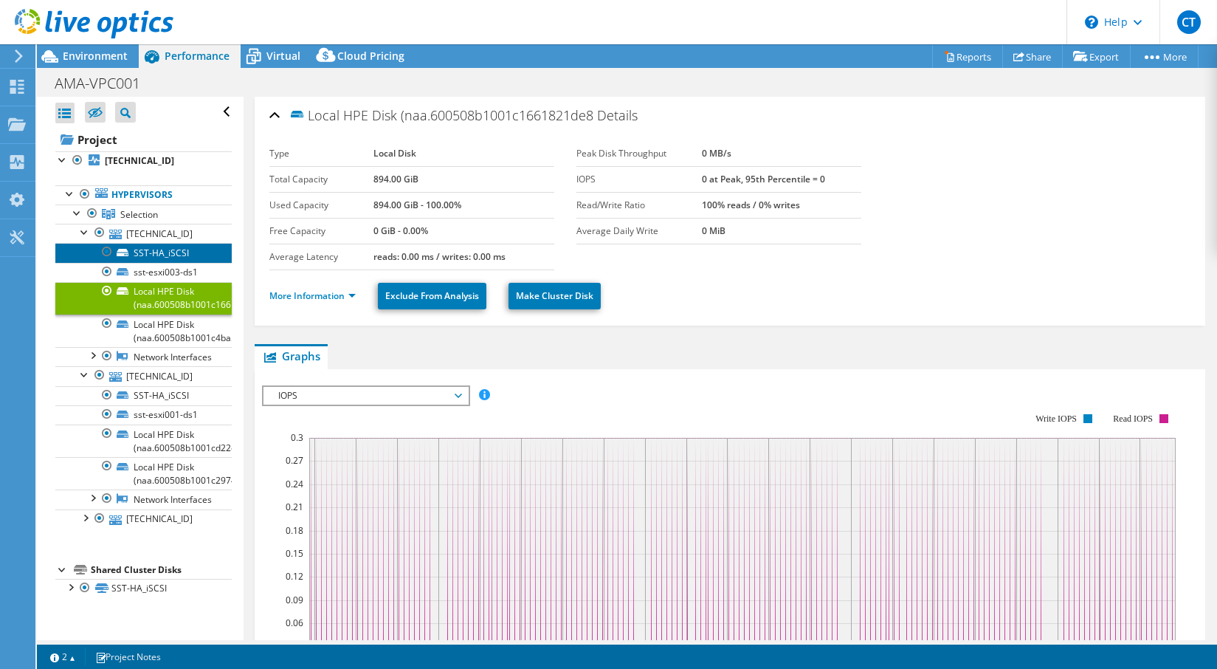
click at [174, 249] on link "SST-HA_iSCSI" at bounding box center [143, 252] width 176 height 19
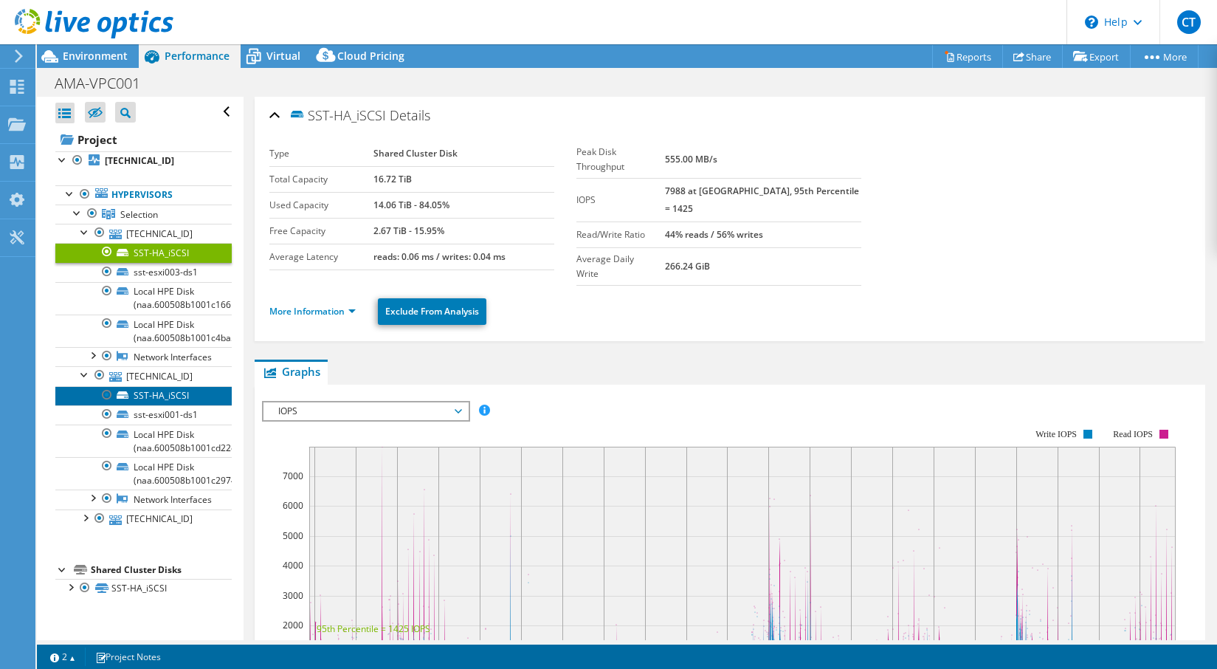
click at [186, 405] on link "SST-HA_iSCSI" at bounding box center [143, 395] width 176 height 19
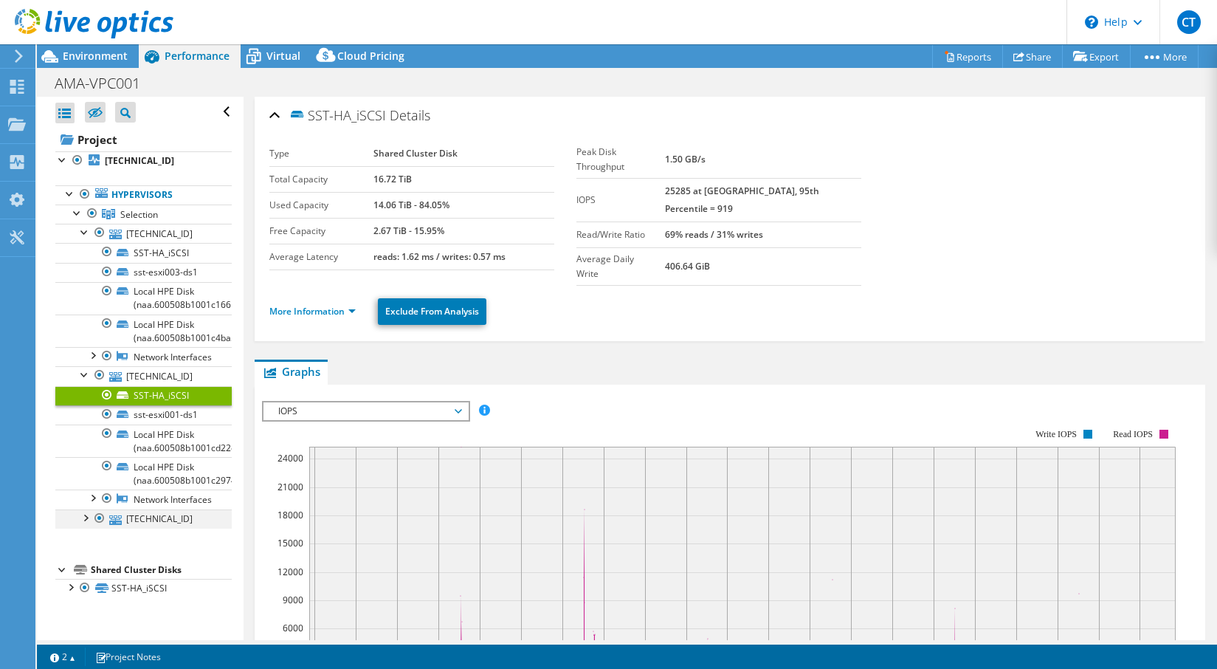
click at [88, 524] on div at bounding box center [84, 516] width 15 height 15
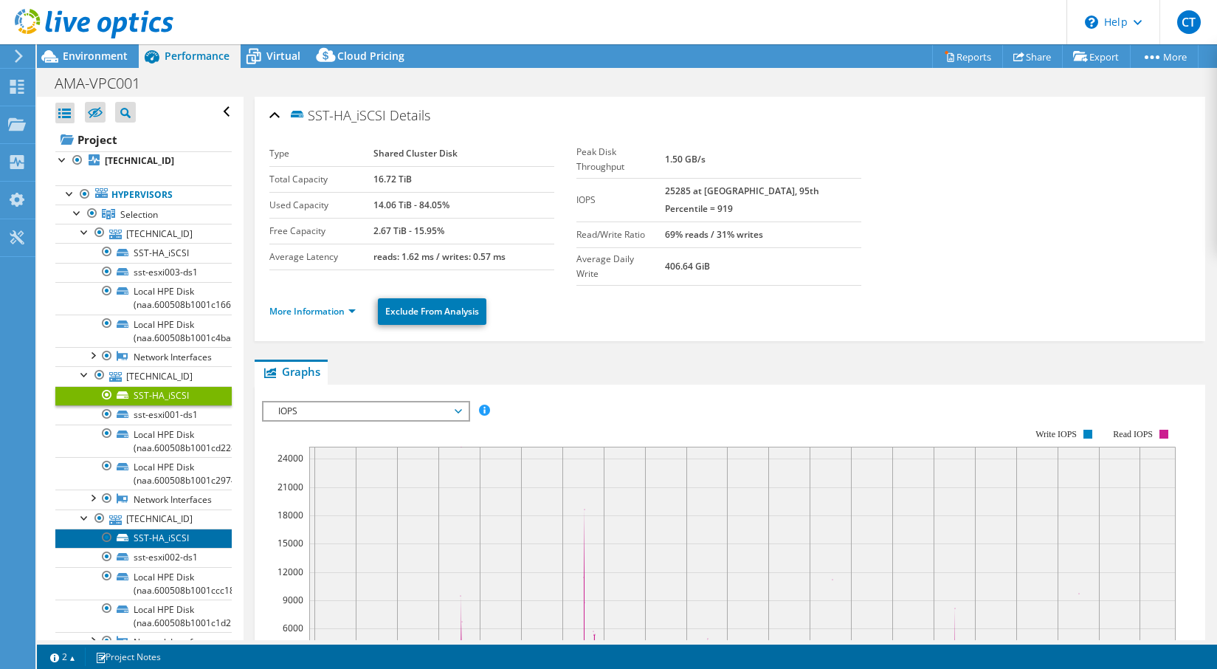
click at [187, 548] on link "SST-HA_iSCSI" at bounding box center [143, 537] width 176 height 19
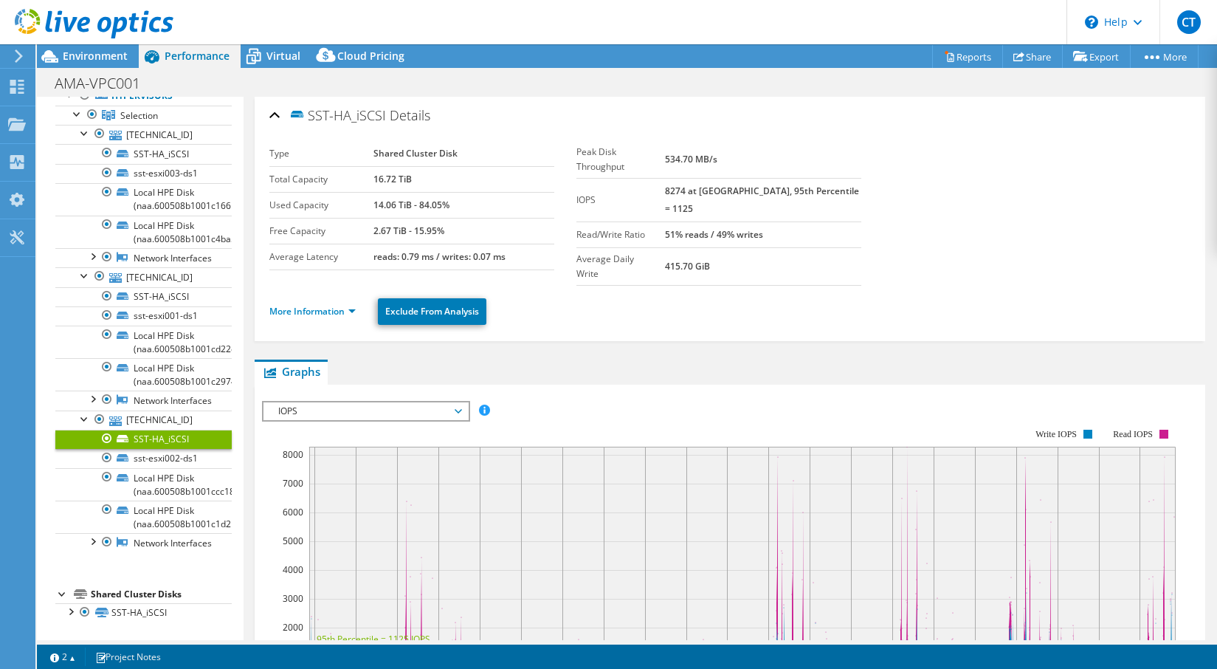
scroll to position [109, 0]
click at [277, 56] on span "Virtual" at bounding box center [283, 56] width 34 height 14
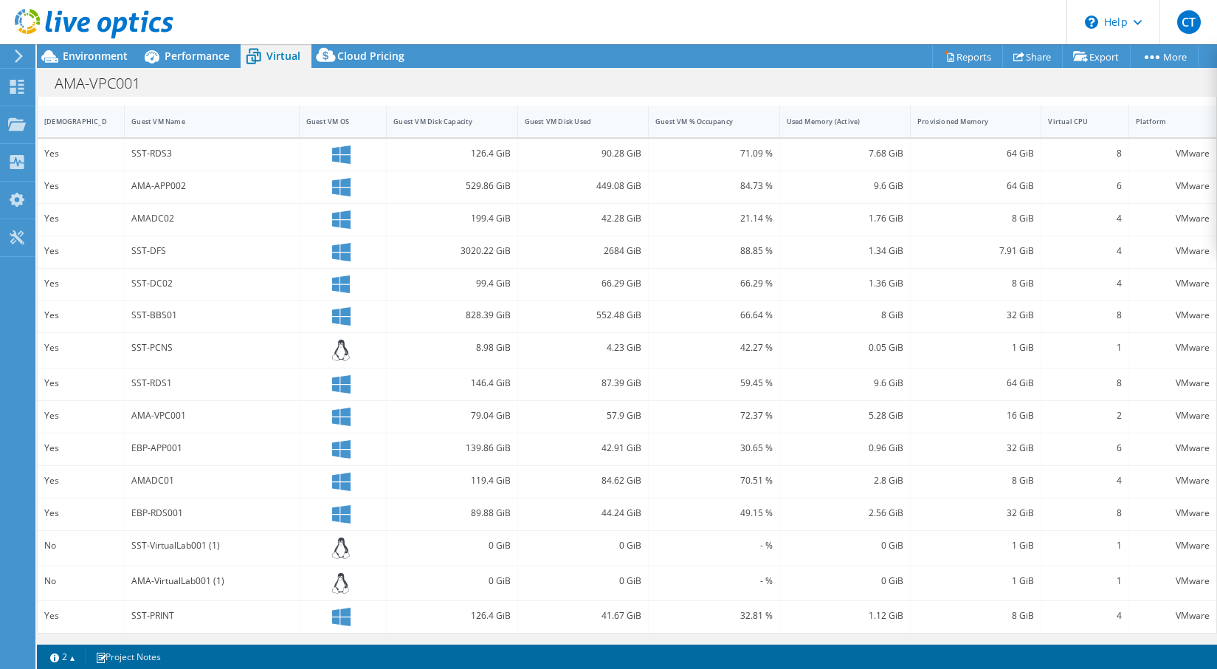
scroll to position [328, 0]
click at [183, 549] on div "SST-VirtualLab001 (1)" at bounding box center [211, 545] width 161 height 16
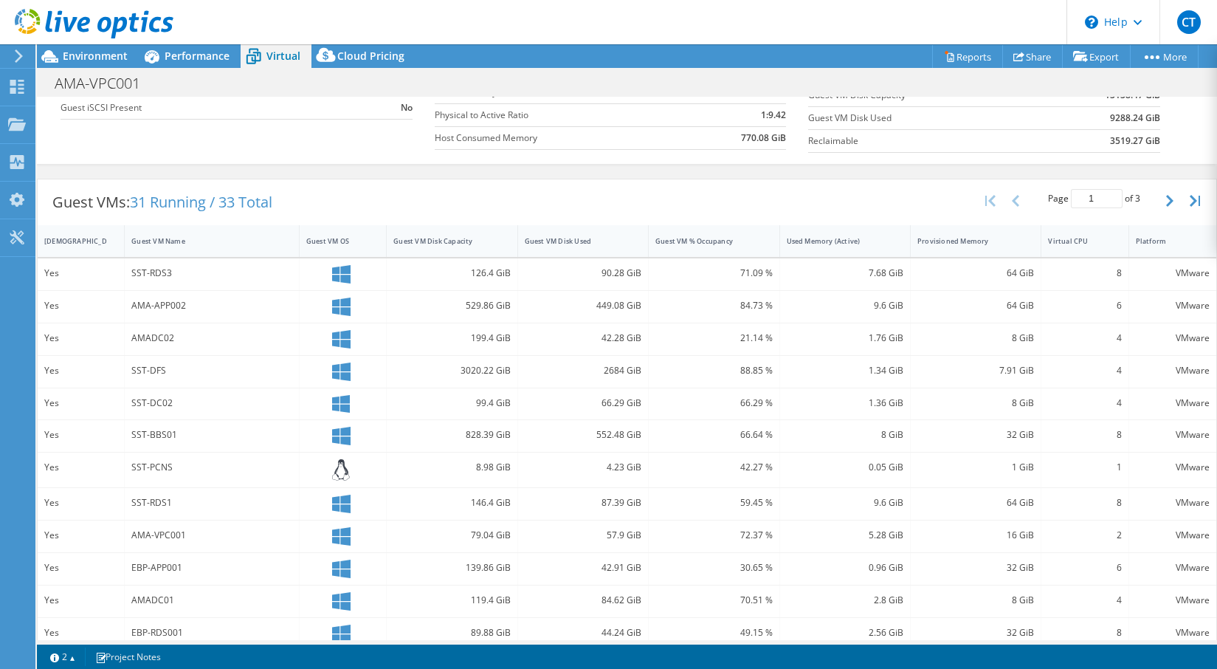
scroll to position [203, 0]
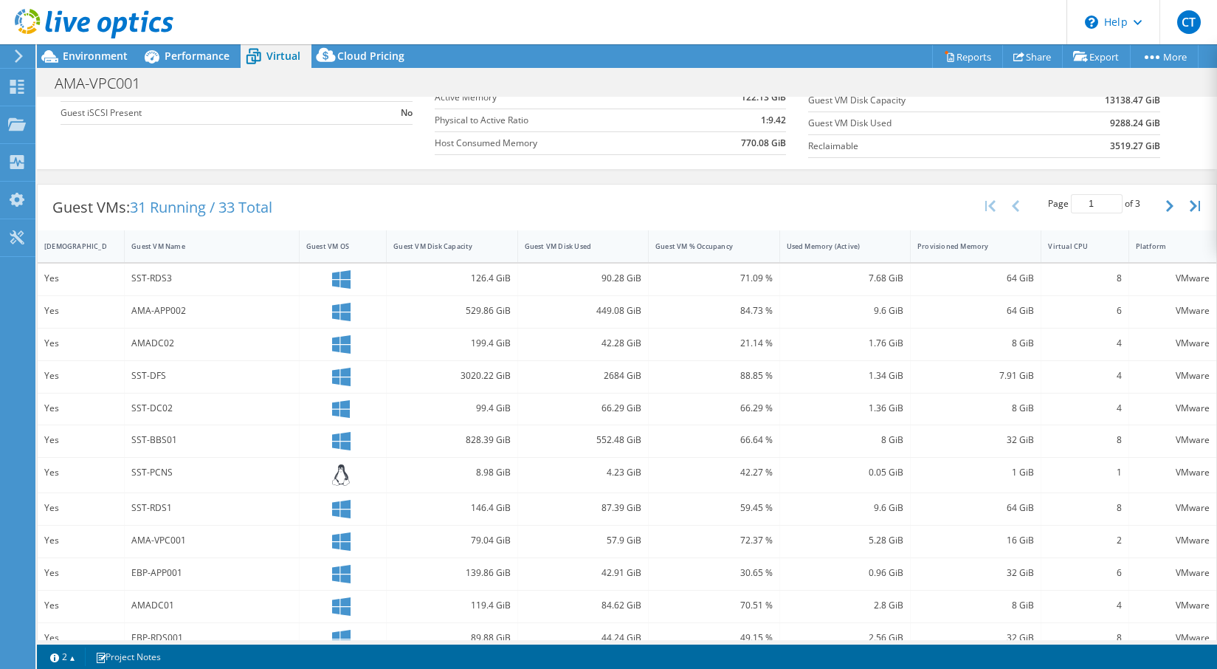
click at [404, 629] on div "89.88 GiB" at bounding box center [452, 639] width 131 height 32
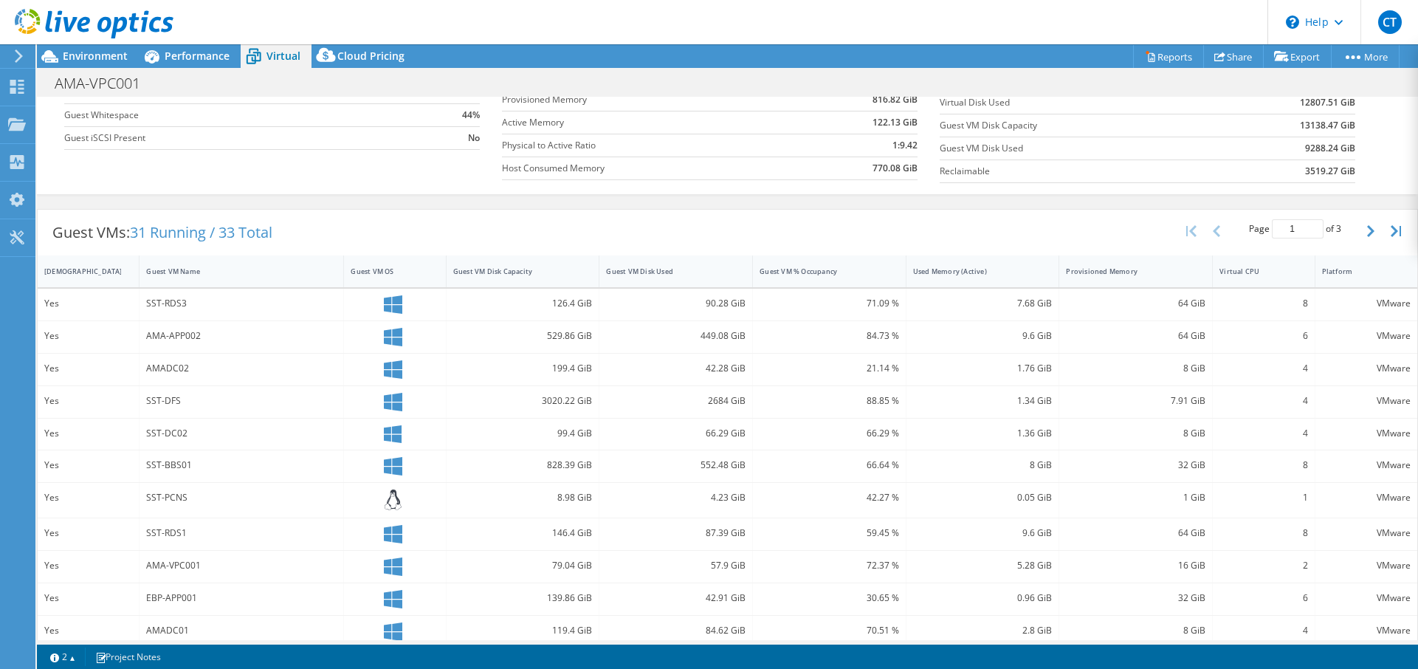
scroll to position [278, 0]
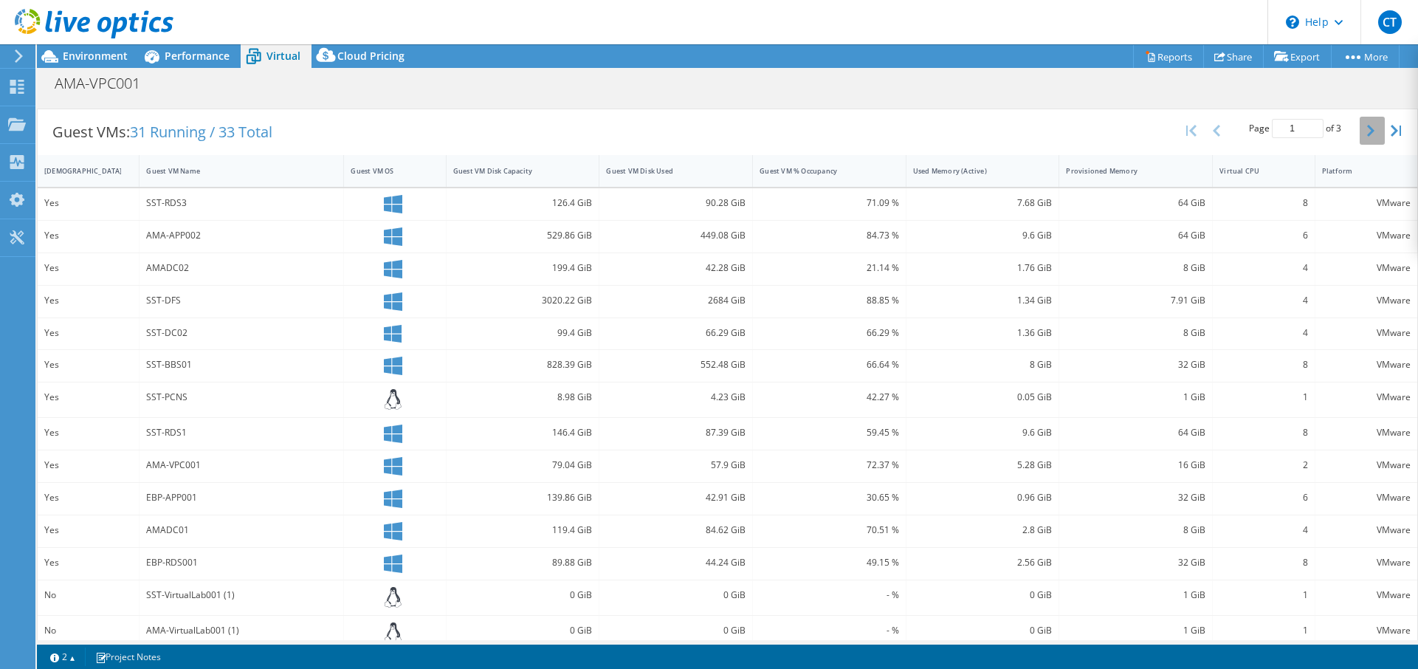
click at [1216, 131] on icon "button" at bounding box center [1370, 131] width 7 height 12
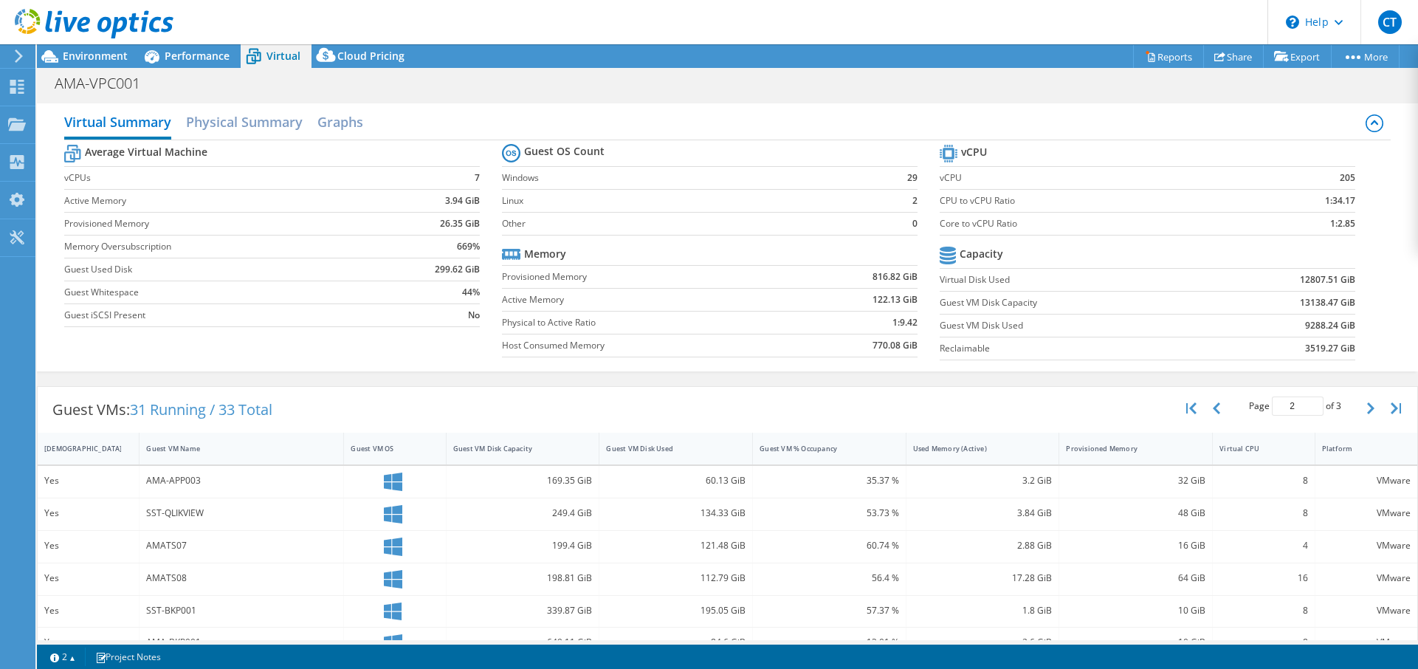
scroll to position [0, 0]
click at [1216, 410] on button "button" at bounding box center [1371, 409] width 25 height 28
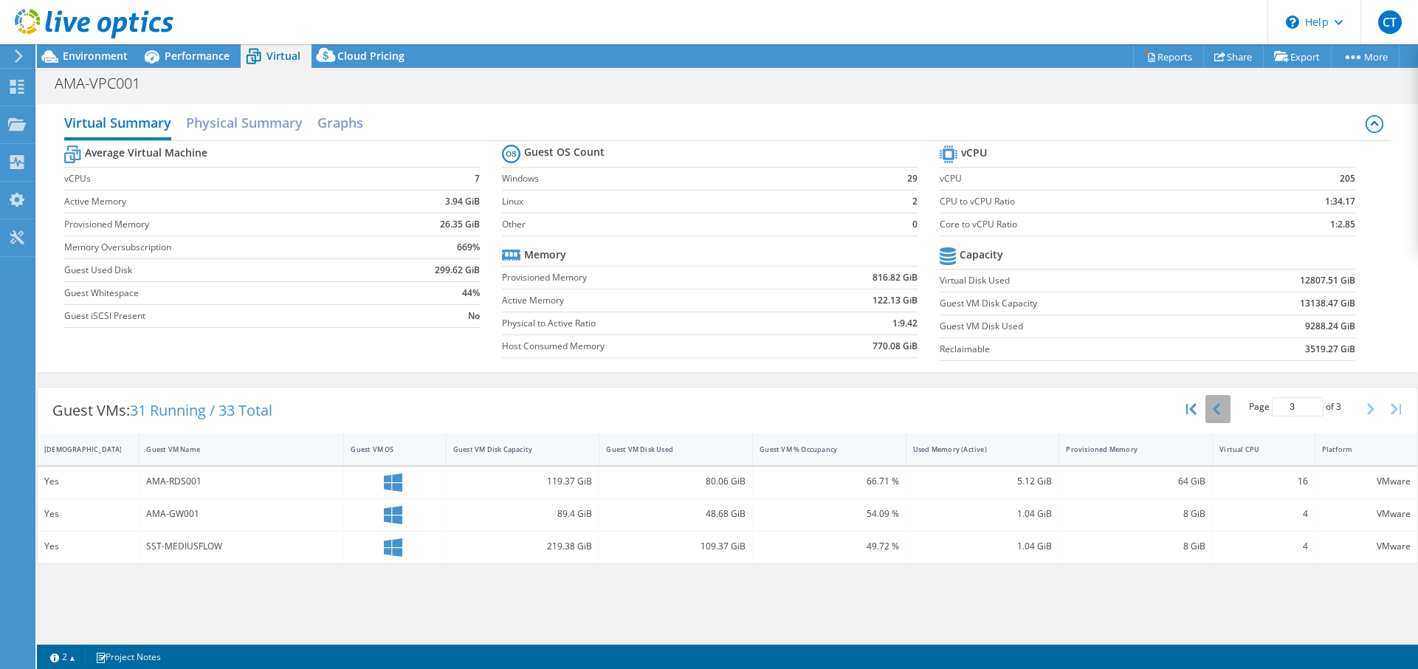
click at [1216, 410] on button "button" at bounding box center [1217, 409] width 25 height 28
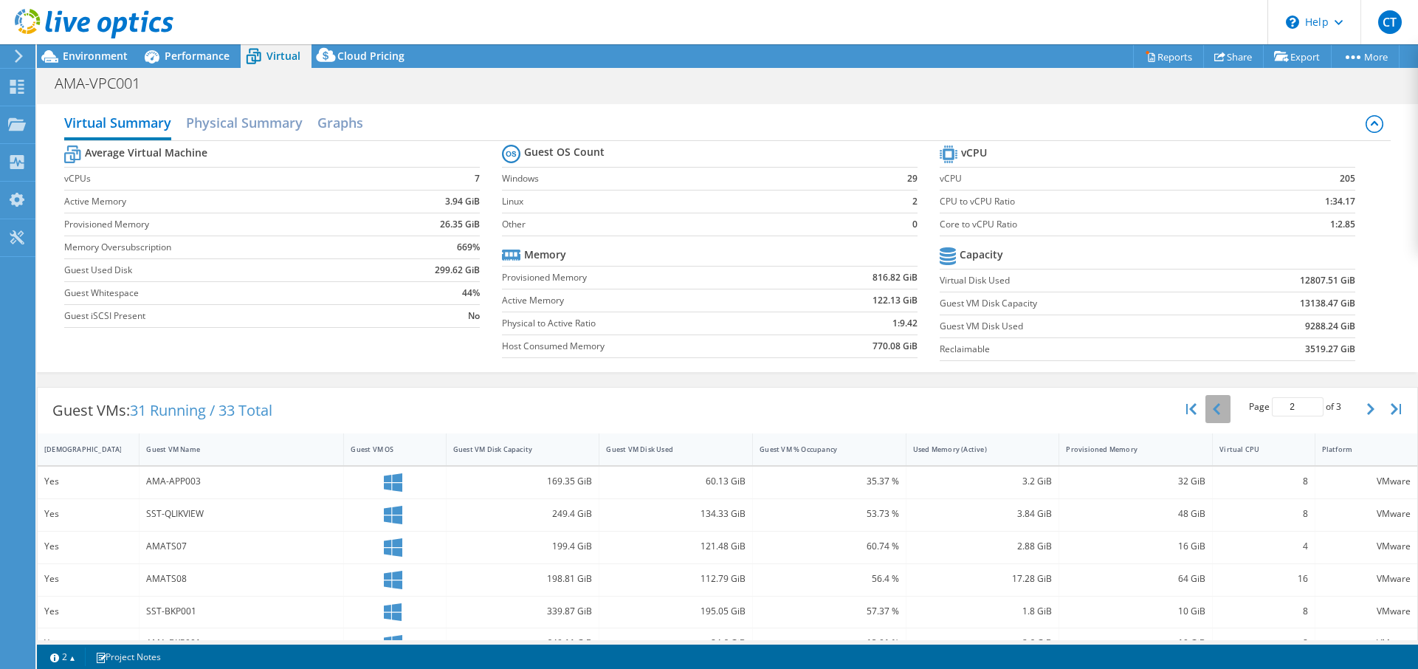
click at [1213, 413] on button "button" at bounding box center [1217, 409] width 25 height 28
click at [1216, 411] on icon "button" at bounding box center [1370, 409] width 7 height 12
click at [1216, 406] on button "button" at bounding box center [1371, 409] width 25 height 28
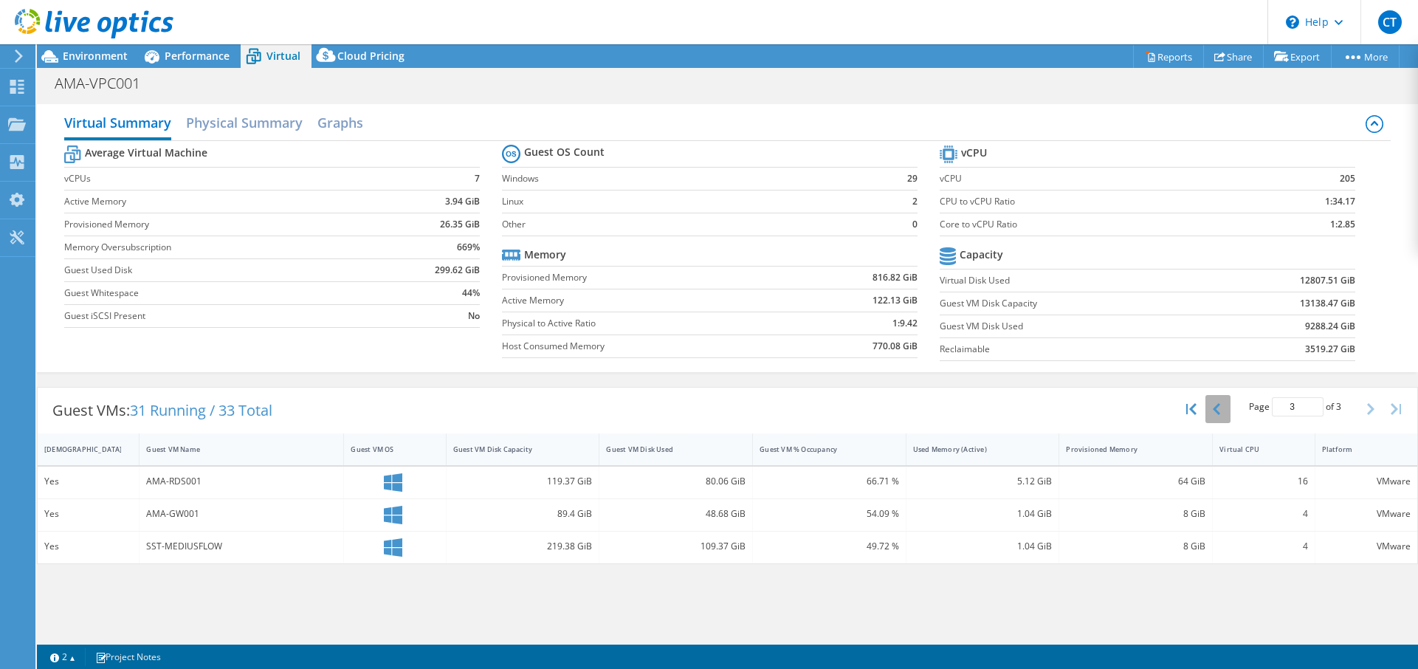
click at [1216, 407] on button "button" at bounding box center [1217, 409] width 25 height 28
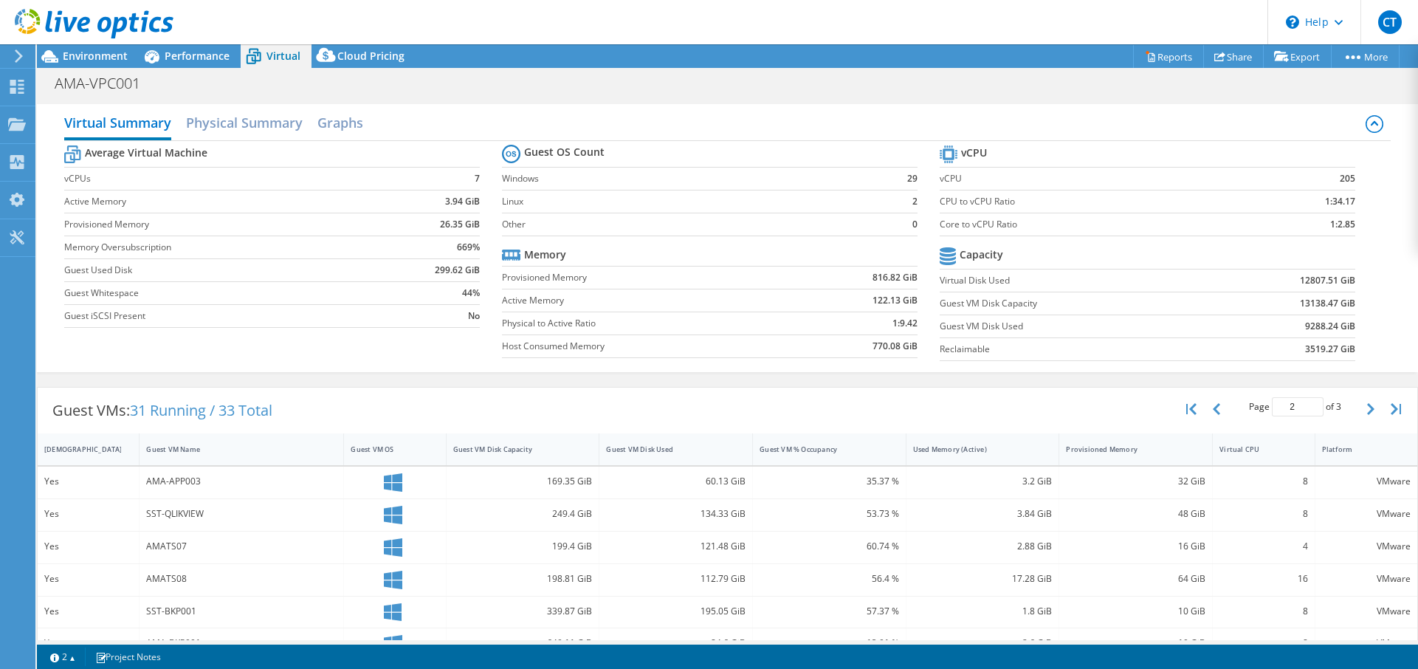
click at [1216, 407] on div "Page 2 of 3 5 rows 10 rows 20 rows 25 rows 50 rows 100 rows" at bounding box center [1294, 409] width 129 height 28
click at [1213, 407] on button "button" at bounding box center [1217, 409] width 25 height 28
type input "1"
drag, startPoint x: 197, startPoint y: 513, endPoint x: 156, endPoint y: 514, distance: 40.6
click at [156, 514] on div "AMA-APP002" at bounding box center [241, 514] width 190 height 16
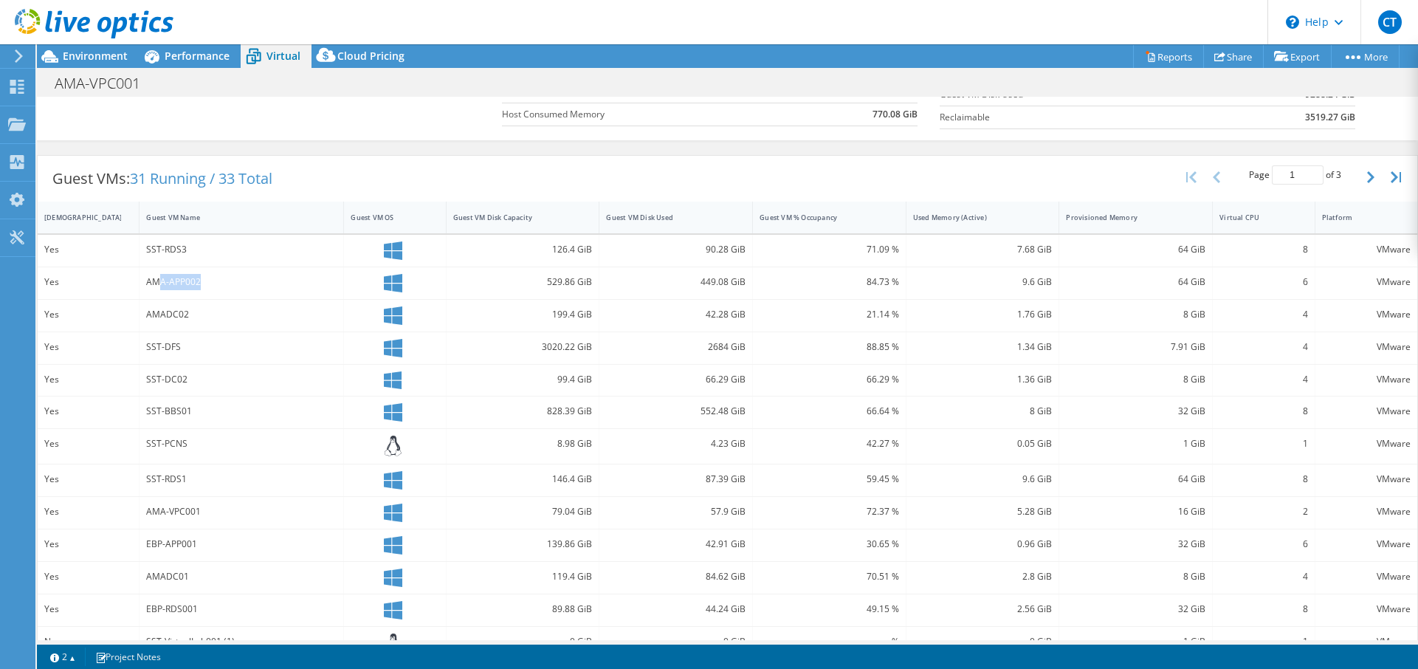
scroll to position [238, 0]
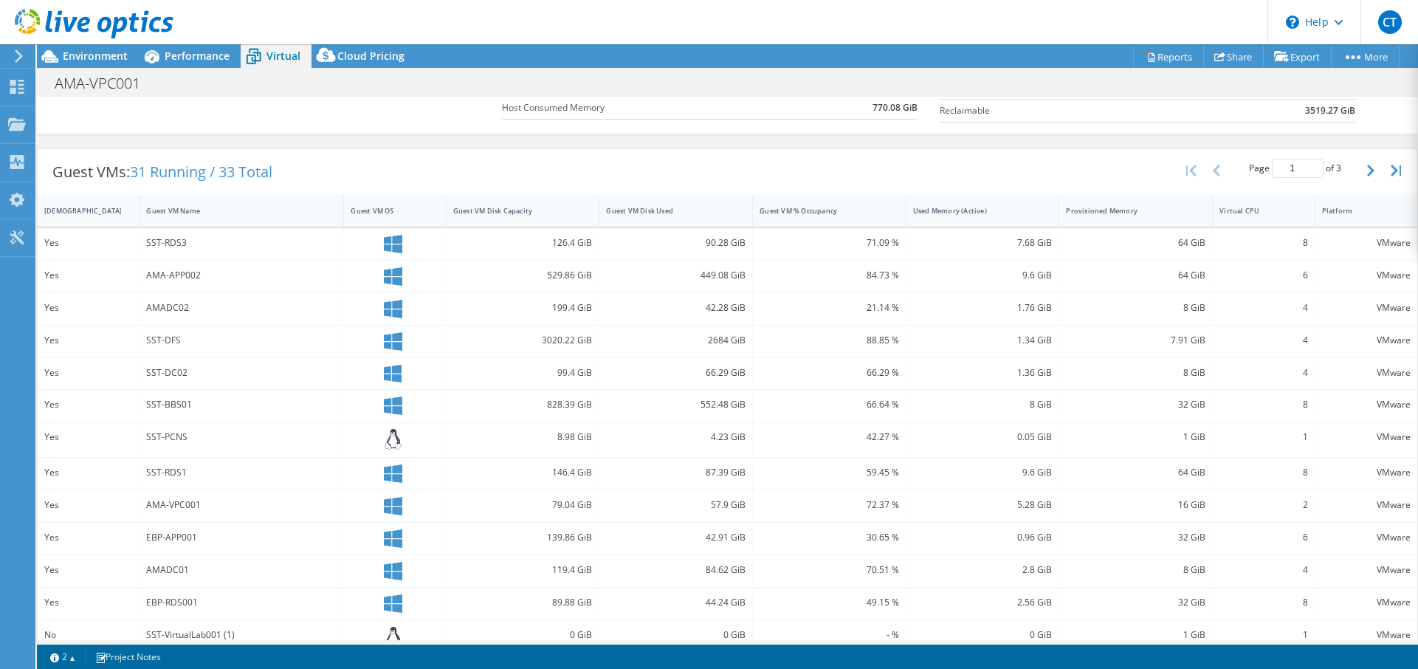
drag, startPoint x: 68, startPoint y: 539, endPoint x: 511, endPoint y: 544, distance: 443.6
click at [139, 539] on div "Yes" at bounding box center [89, 538] width 102 height 32
drag, startPoint x: 689, startPoint y: 539, endPoint x: 745, endPoint y: 552, distance: 56.8
click at [745, 540] on div "42.91 GiB" at bounding box center [676, 538] width 154 height 32
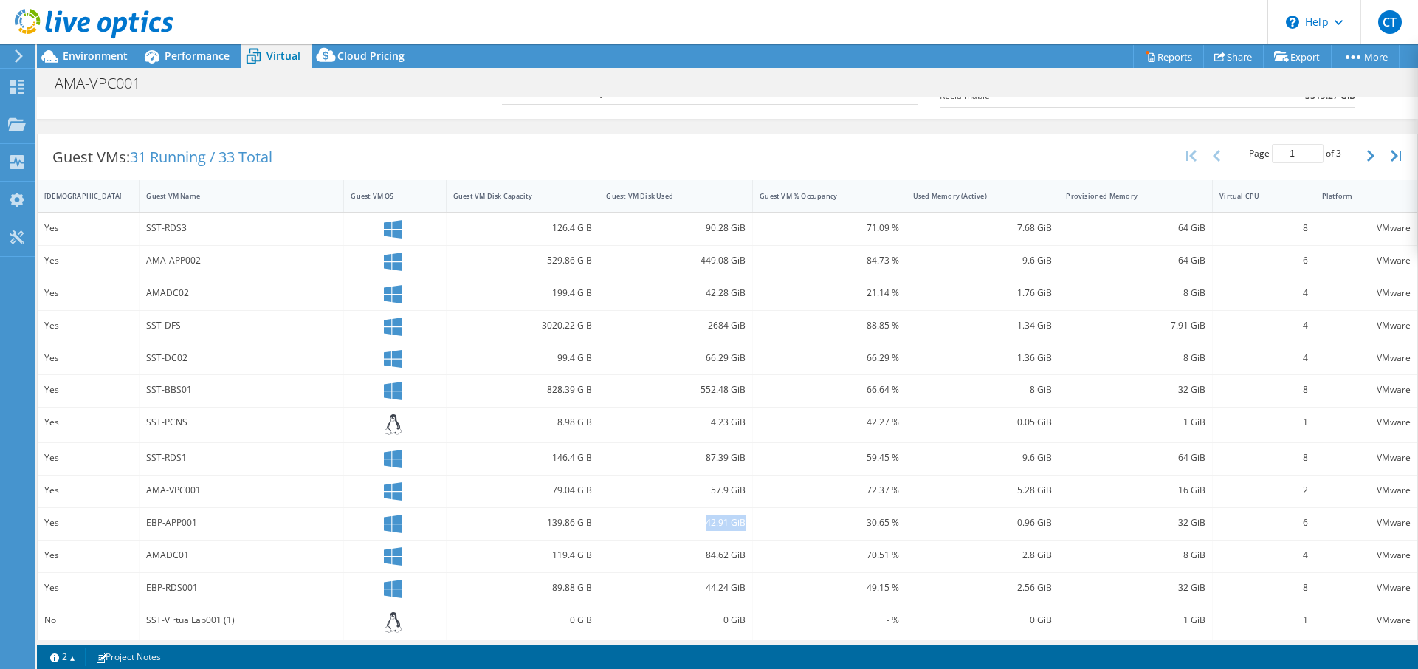
scroll to position [165, 0]
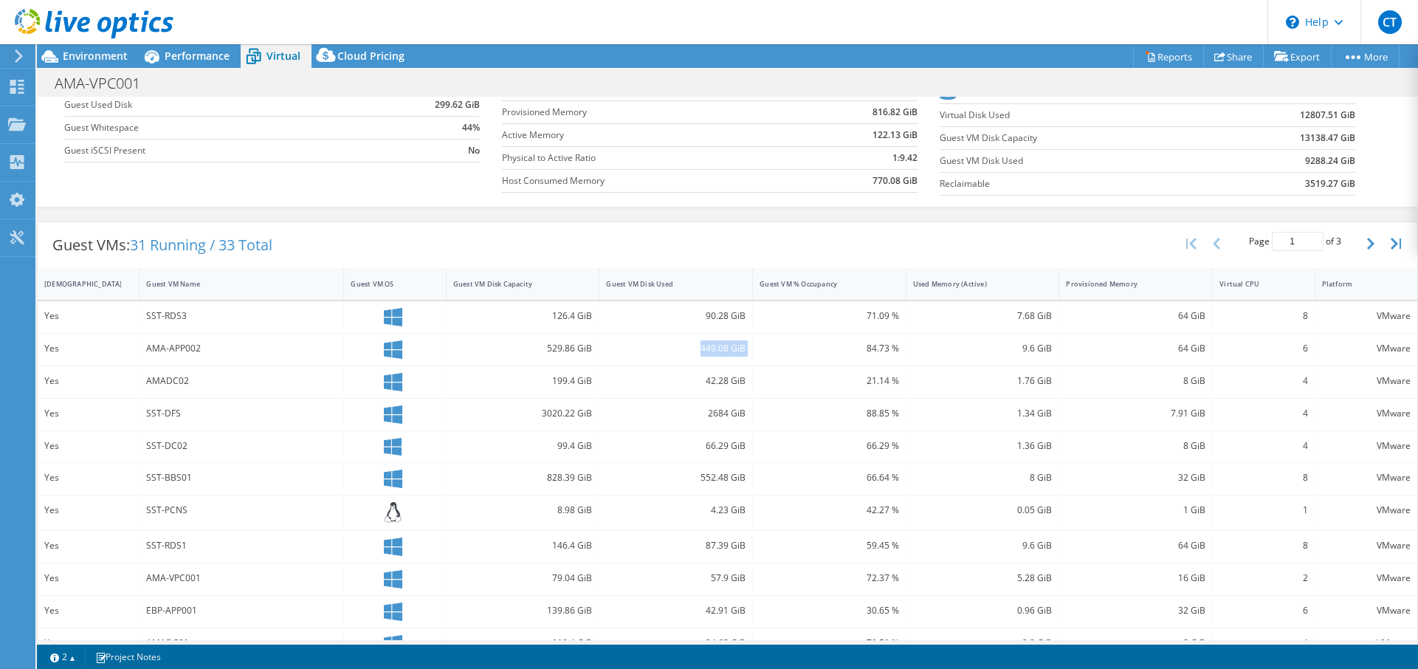
drag, startPoint x: 689, startPoint y: 350, endPoint x: 749, endPoint y: 354, distance: 60.7
click at [749, 354] on div "449.08 GiB" at bounding box center [676, 350] width 154 height 32
drag, startPoint x: 536, startPoint y: 348, endPoint x: 605, endPoint y: 356, distance: 69.8
click at [600, 356] on div "529.86 GiB" at bounding box center [523, 350] width 154 height 32
